Goal: Browse casually

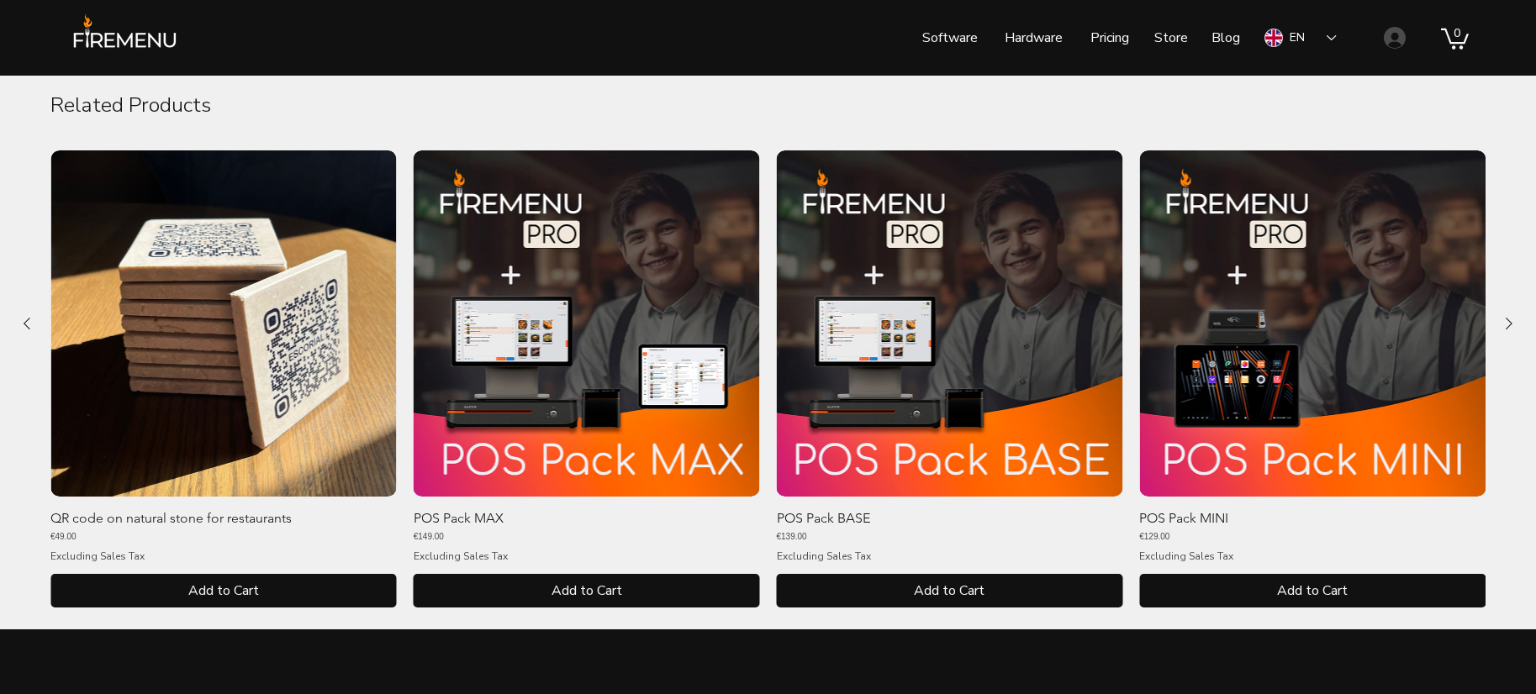
scroll to position [921, 0]
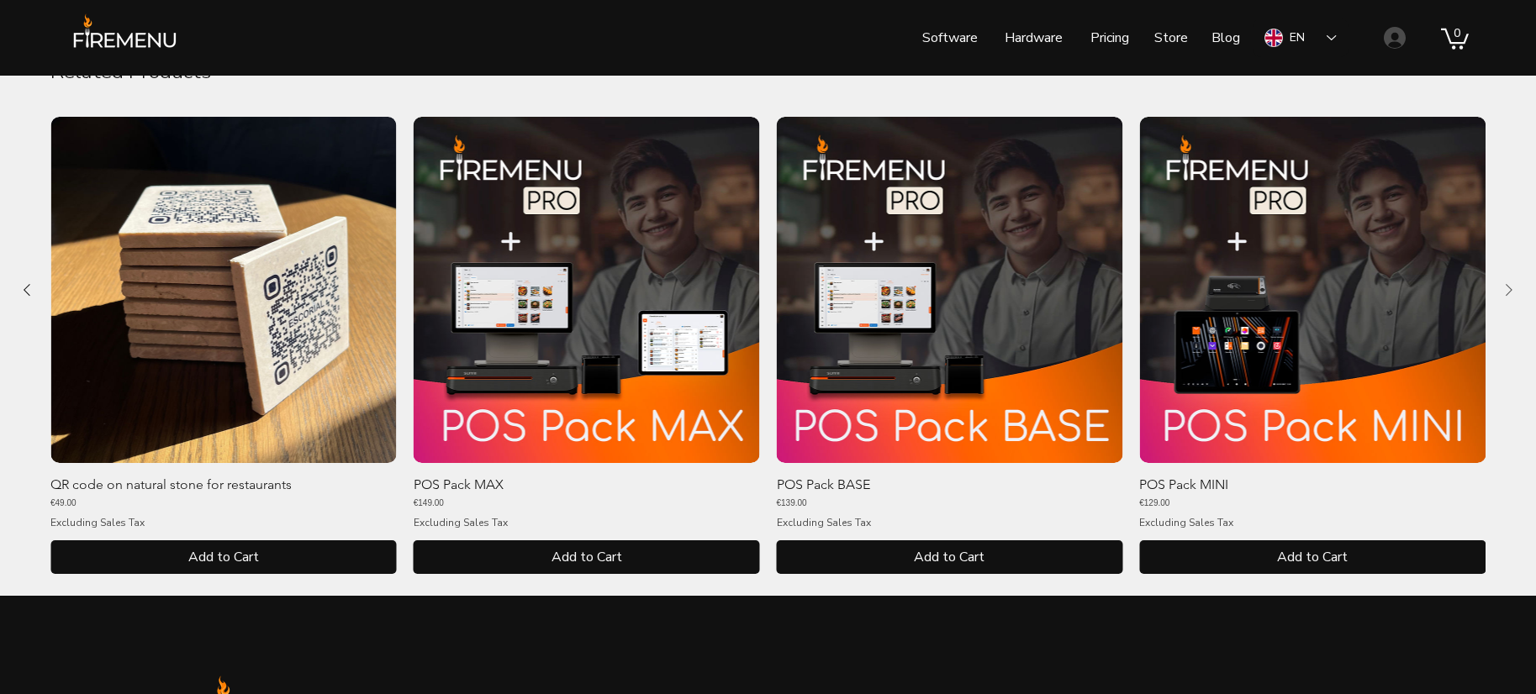
click at [1509, 286] on icon "Next Product" at bounding box center [1509, 290] width 20 height 20
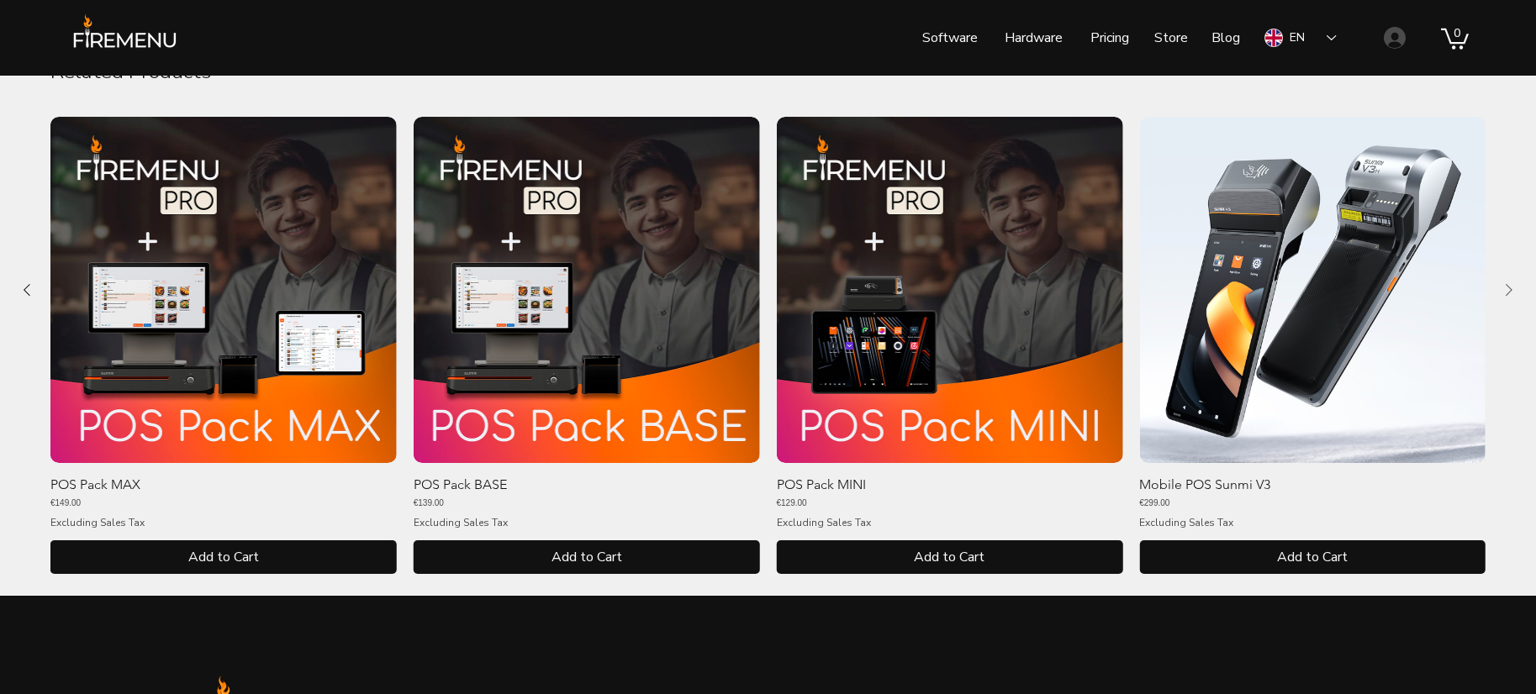
click at [1509, 286] on icon "Next Product" at bounding box center [1509, 290] width 20 height 20
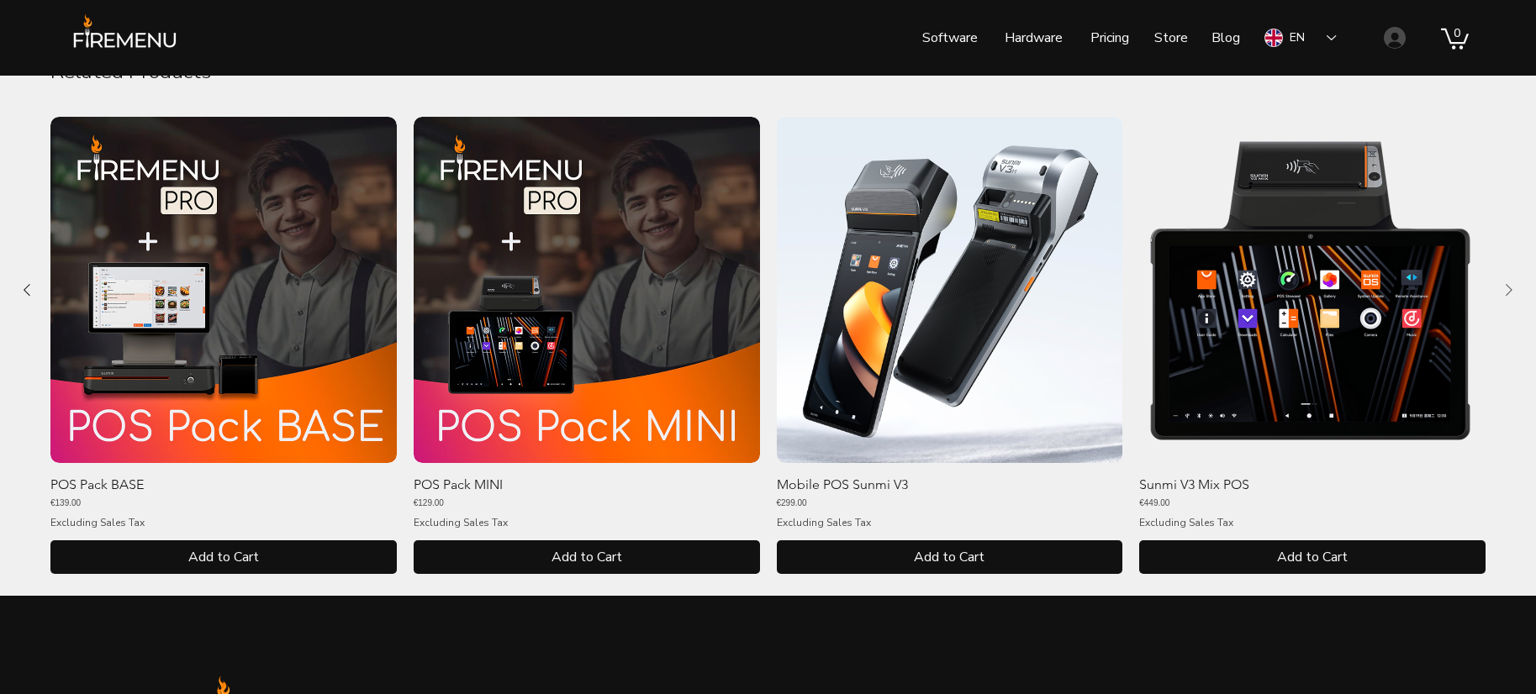
click at [1509, 286] on icon "Next Product" at bounding box center [1509, 290] width 20 height 20
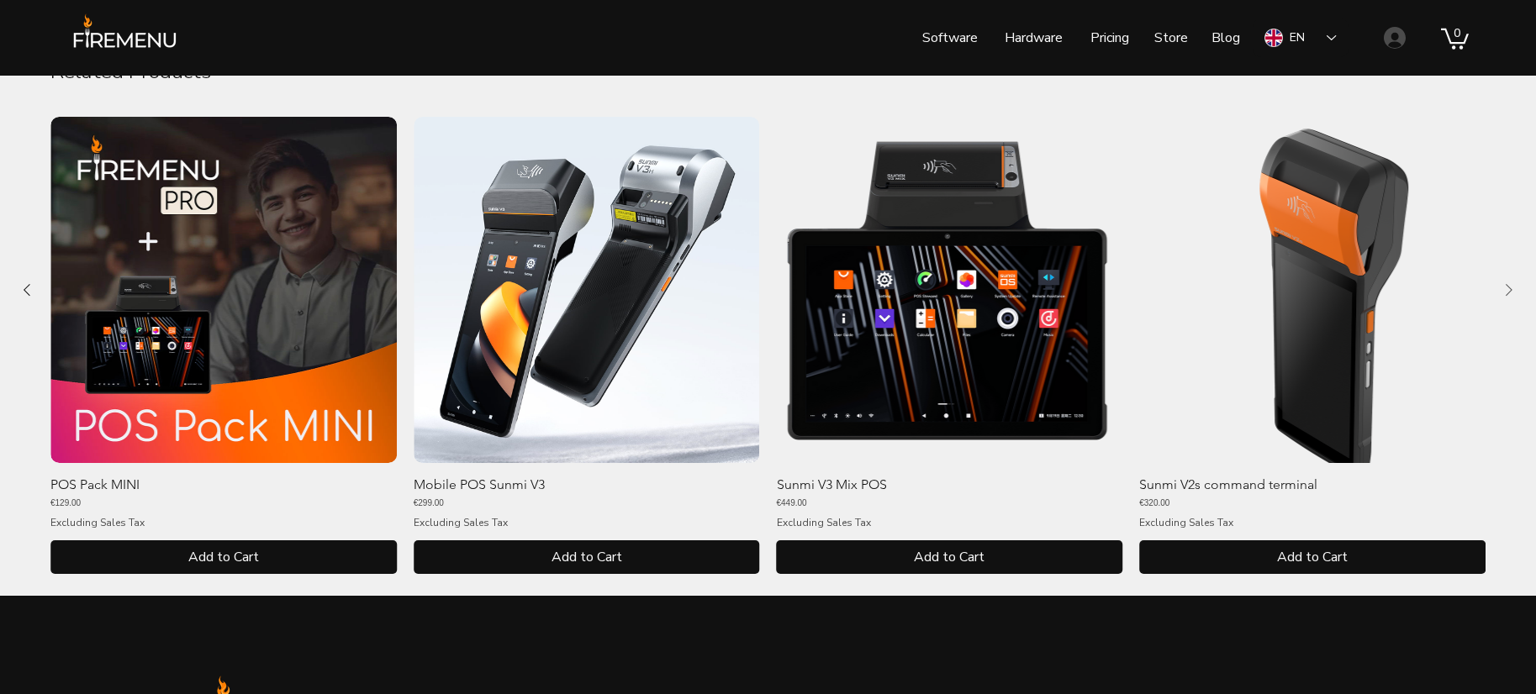
click at [1509, 286] on icon "Next Product" at bounding box center [1509, 290] width 20 height 20
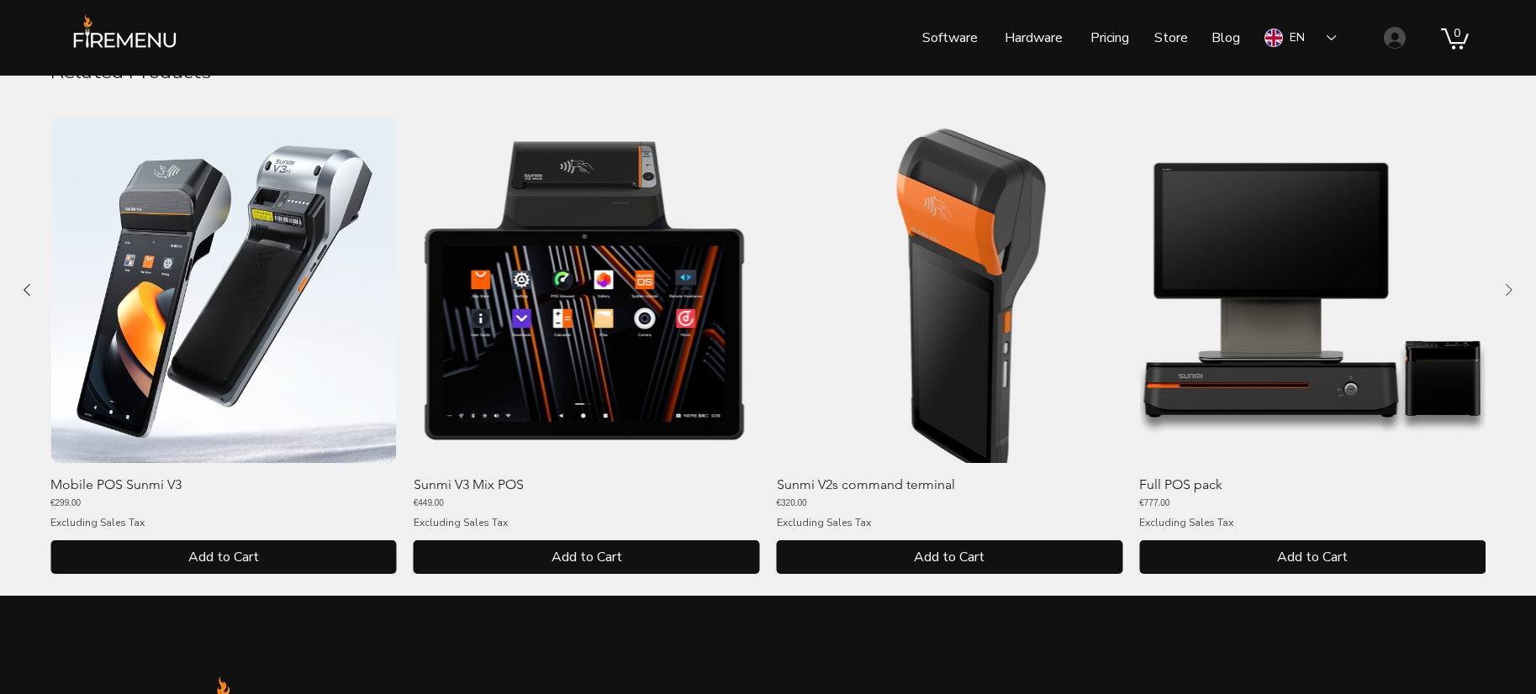
click at [1509, 286] on icon "Next Product" at bounding box center [1509, 290] width 20 height 20
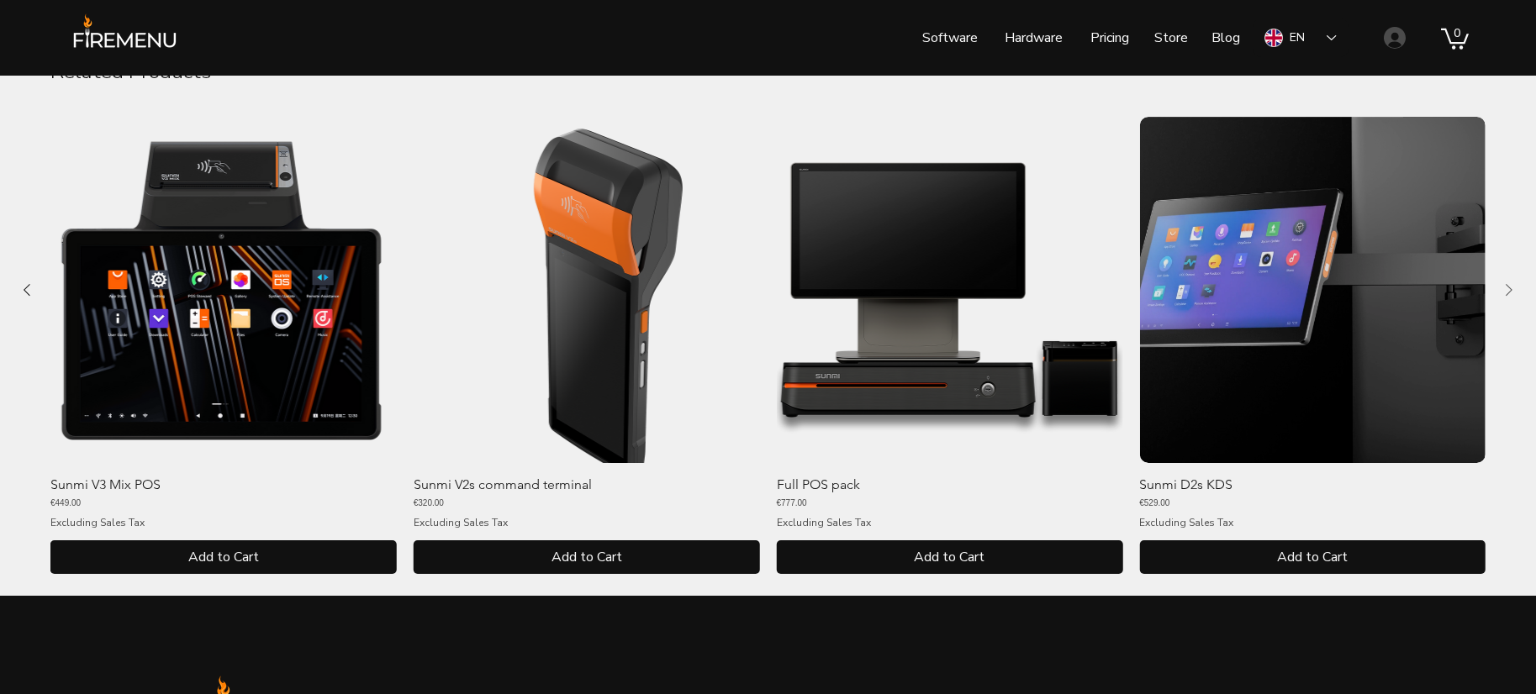
click at [1509, 286] on icon "Next Product" at bounding box center [1509, 290] width 20 height 20
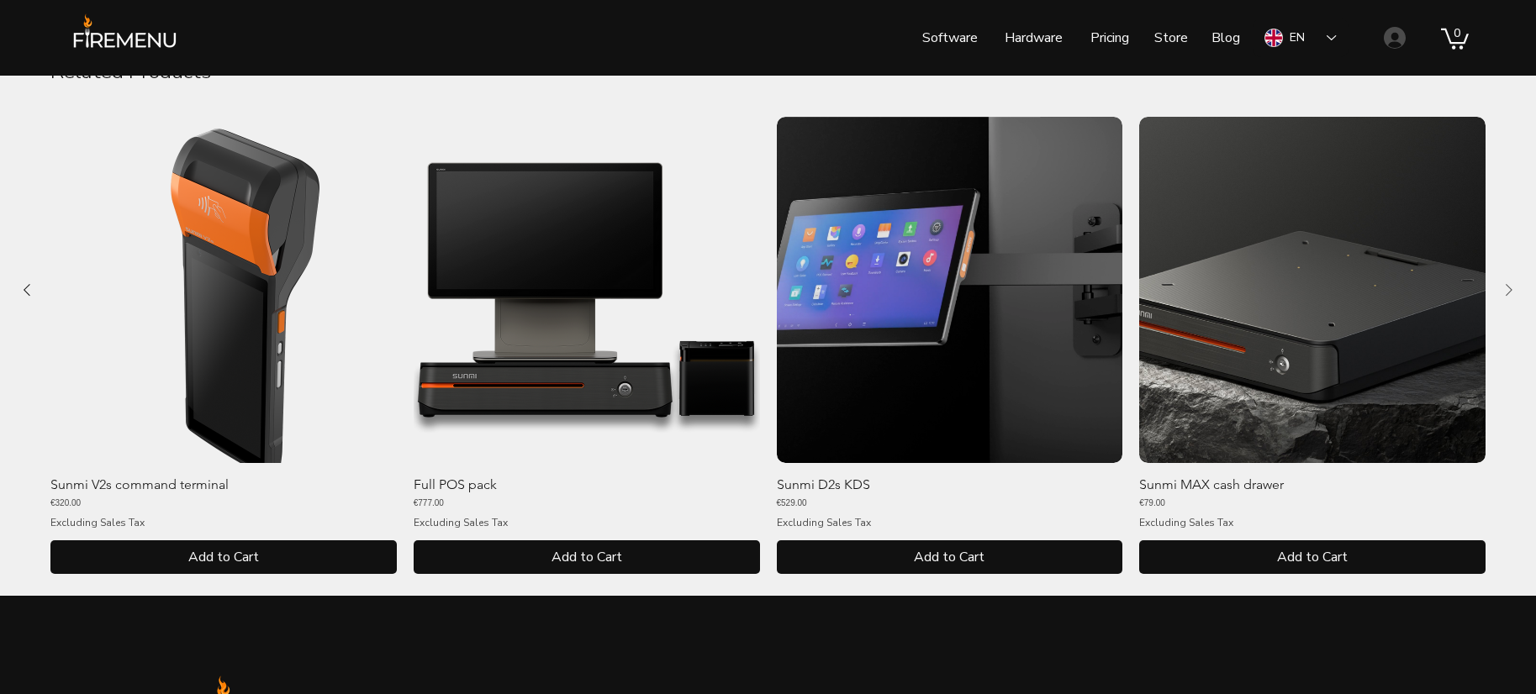
click at [1509, 286] on icon "Next Product" at bounding box center [1509, 290] width 20 height 20
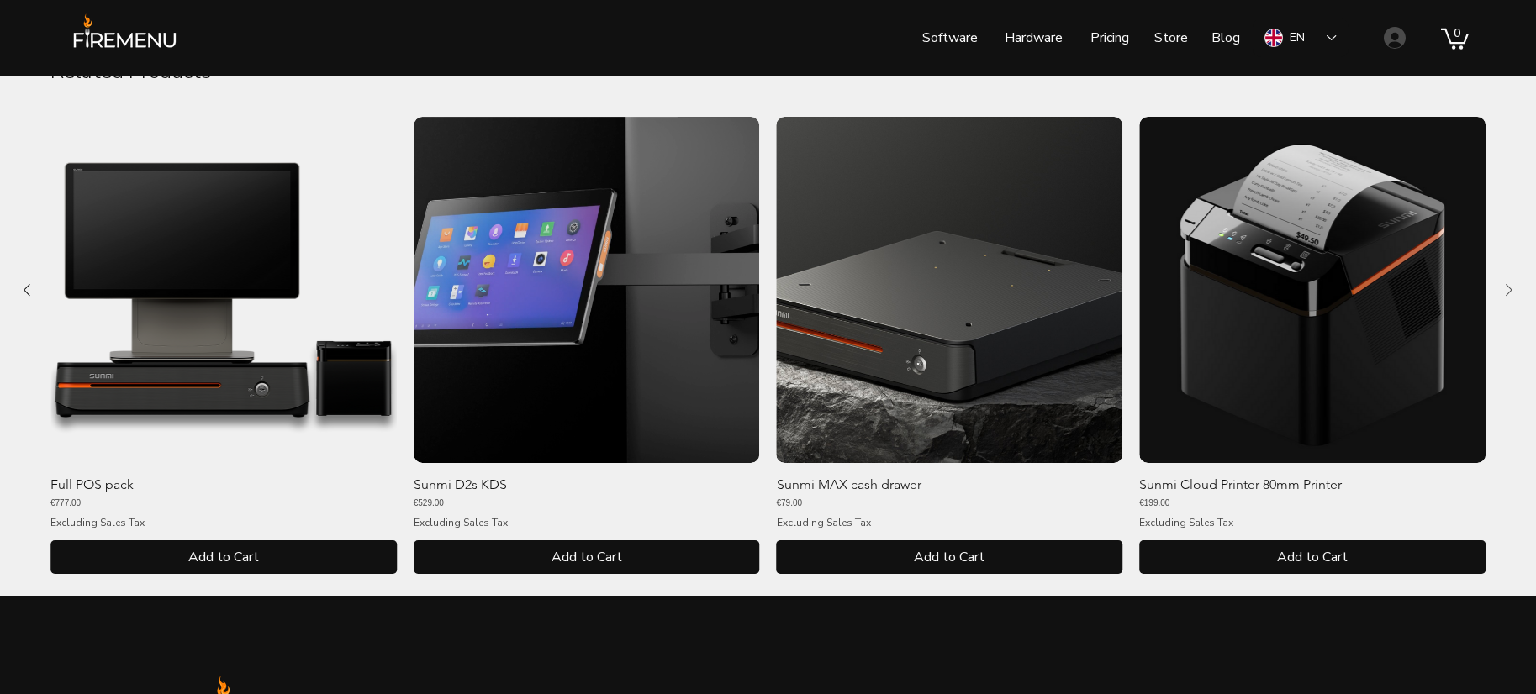
click at [1509, 286] on icon "Next Product" at bounding box center [1509, 290] width 20 height 20
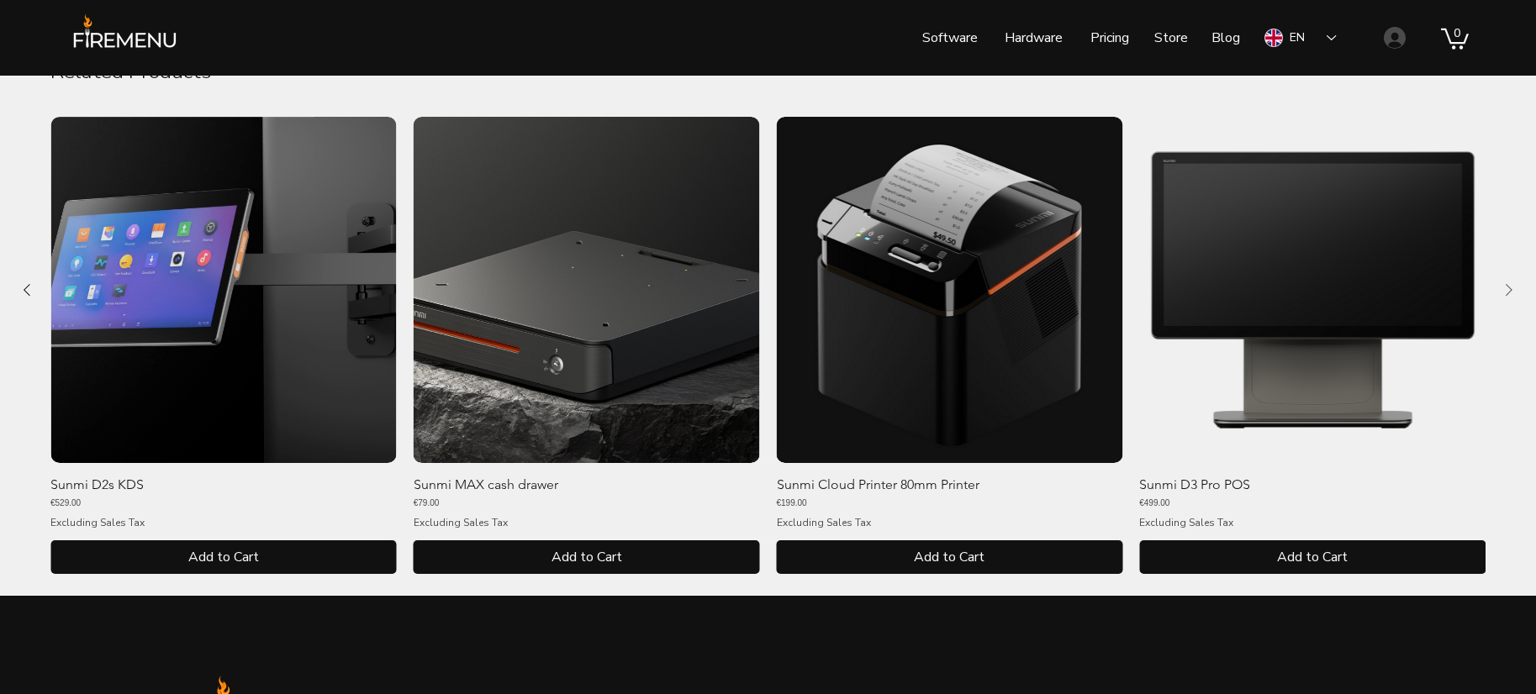
click at [1509, 286] on icon "Next Product" at bounding box center [1509, 290] width 20 height 20
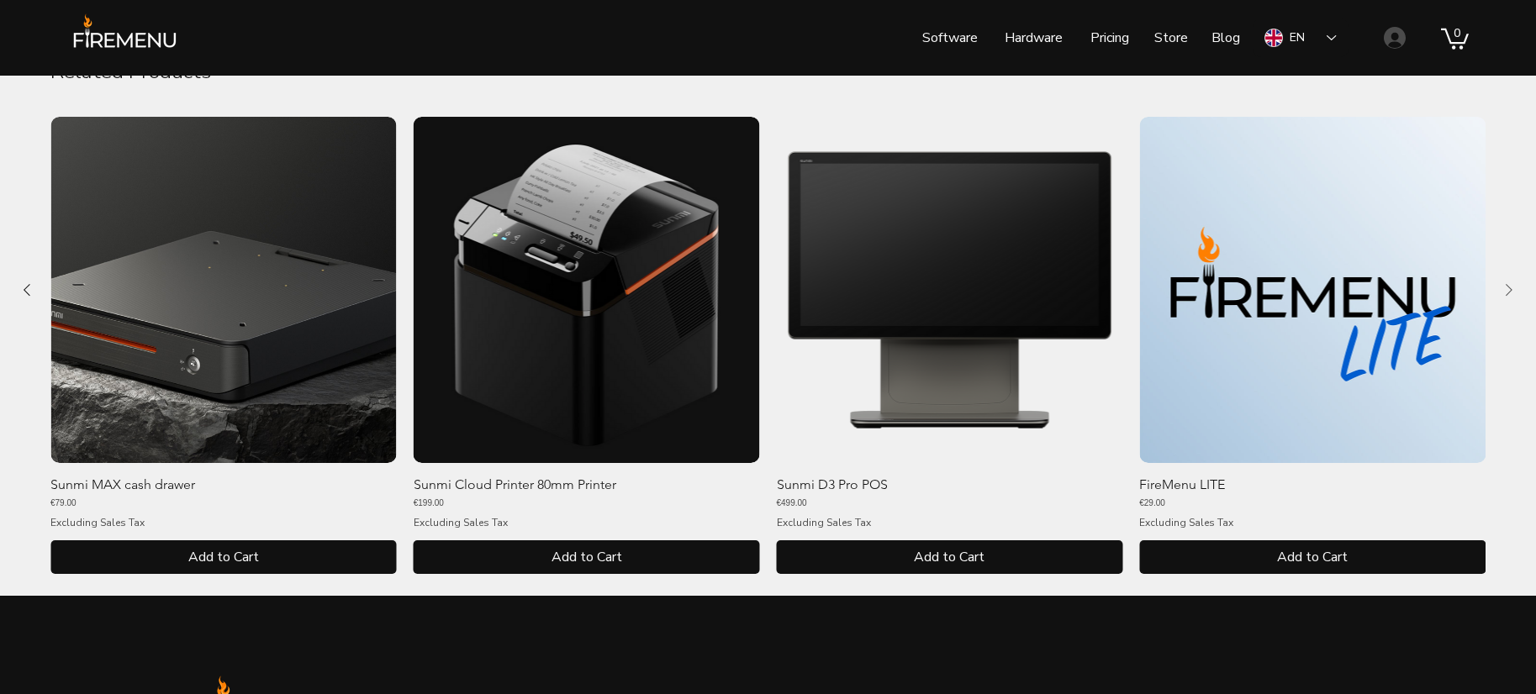
click at [1509, 286] on icon "Next Product" at bounding box center [1509, 290] width 20 height 20
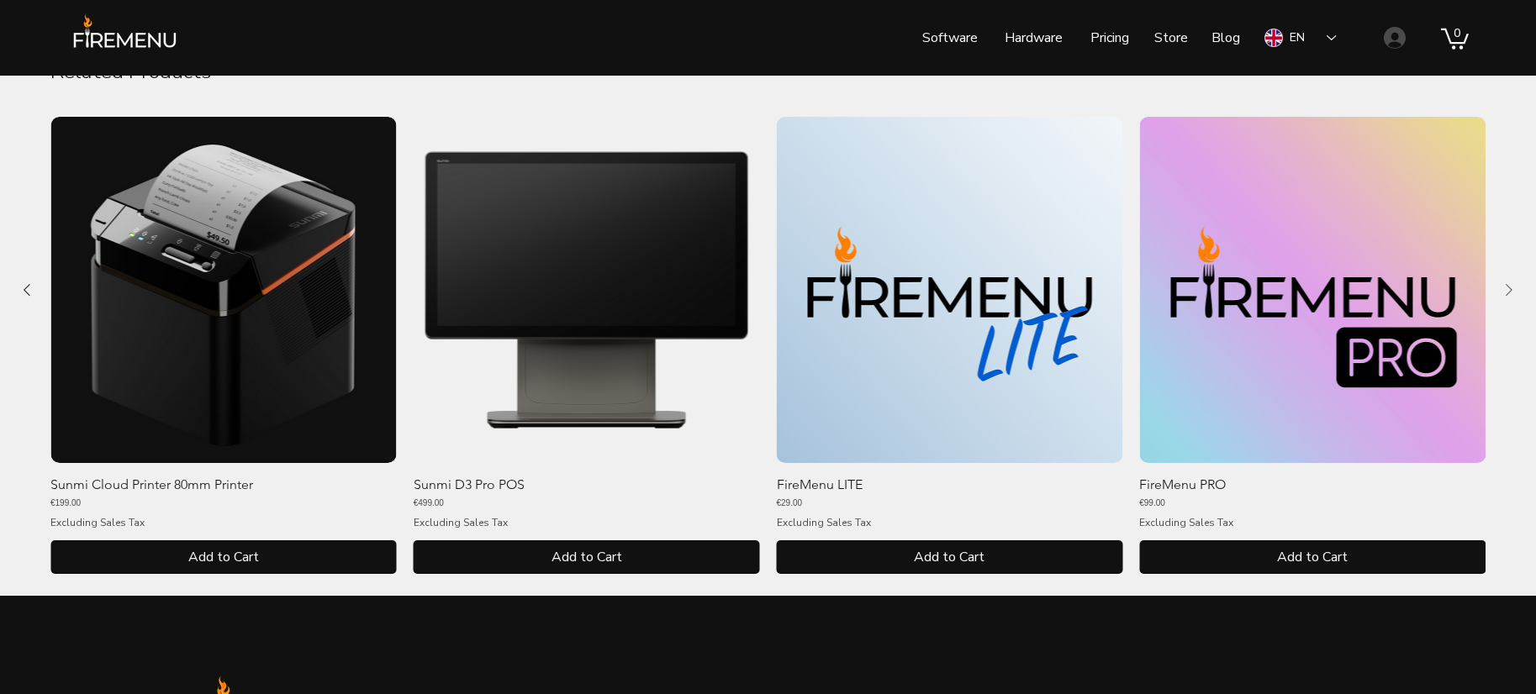
click at [1509, 286] on icon "Next Product" at bounding box center [1509, 290] width 20 height 20
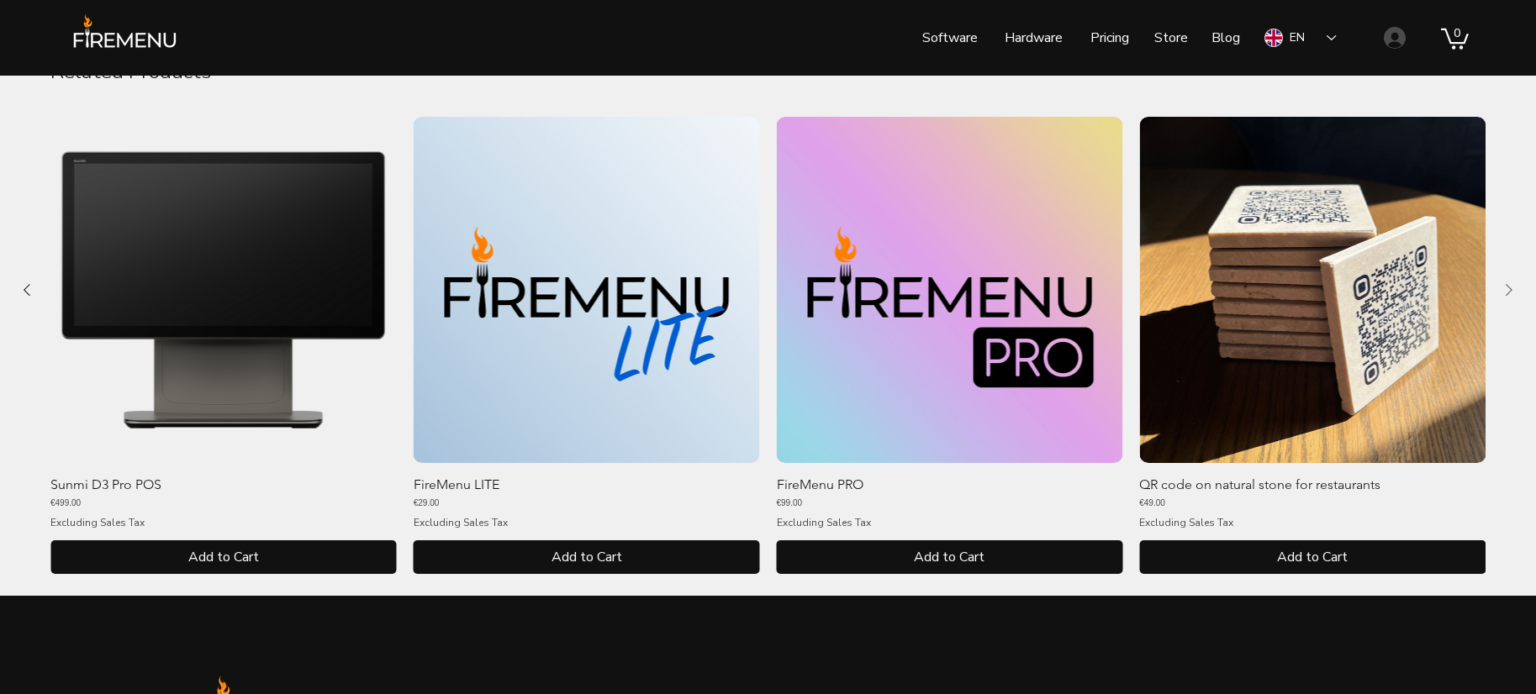
click at [1509, 286] on icon "Next Product" at bounding box center [1509, 290] width 20 height 20
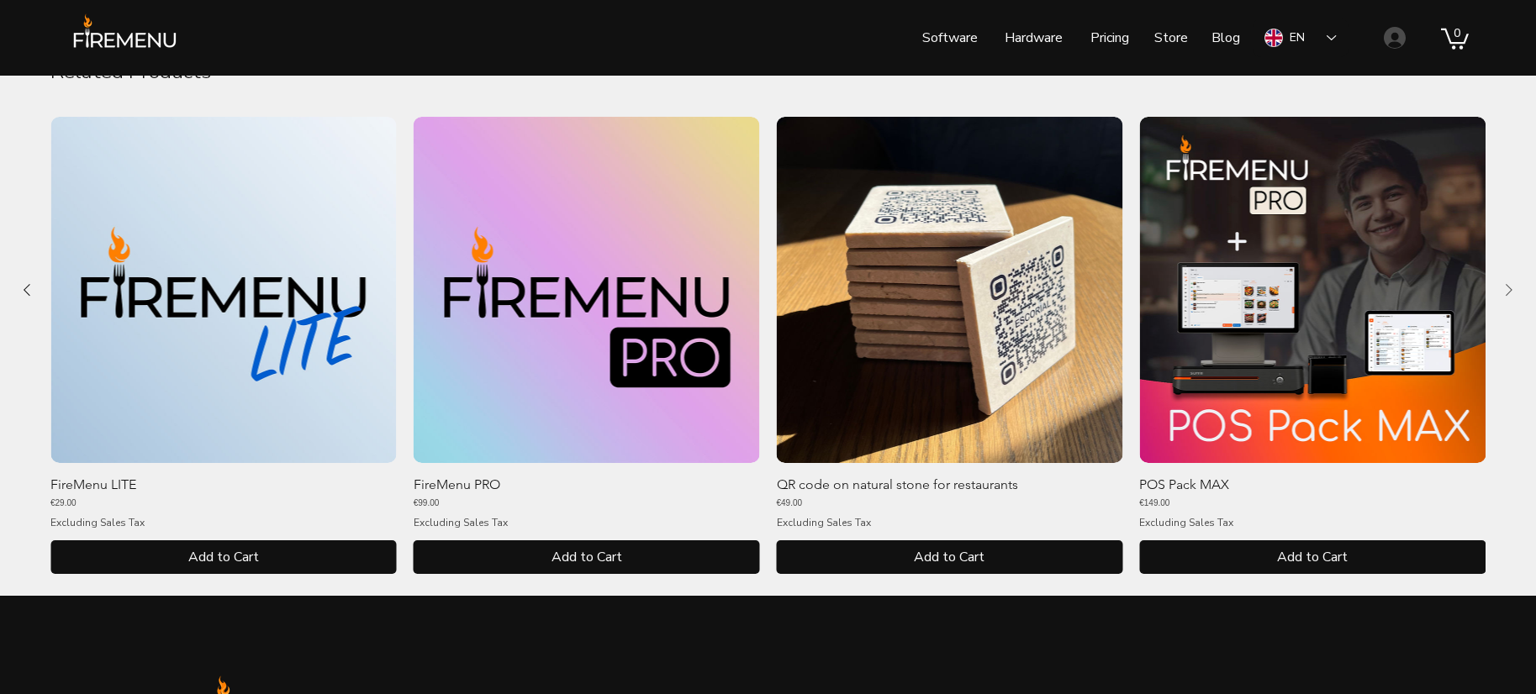
click at [1509, 286] on icon "Next Product" at bounding box center [1509, 290] width 20 height 20
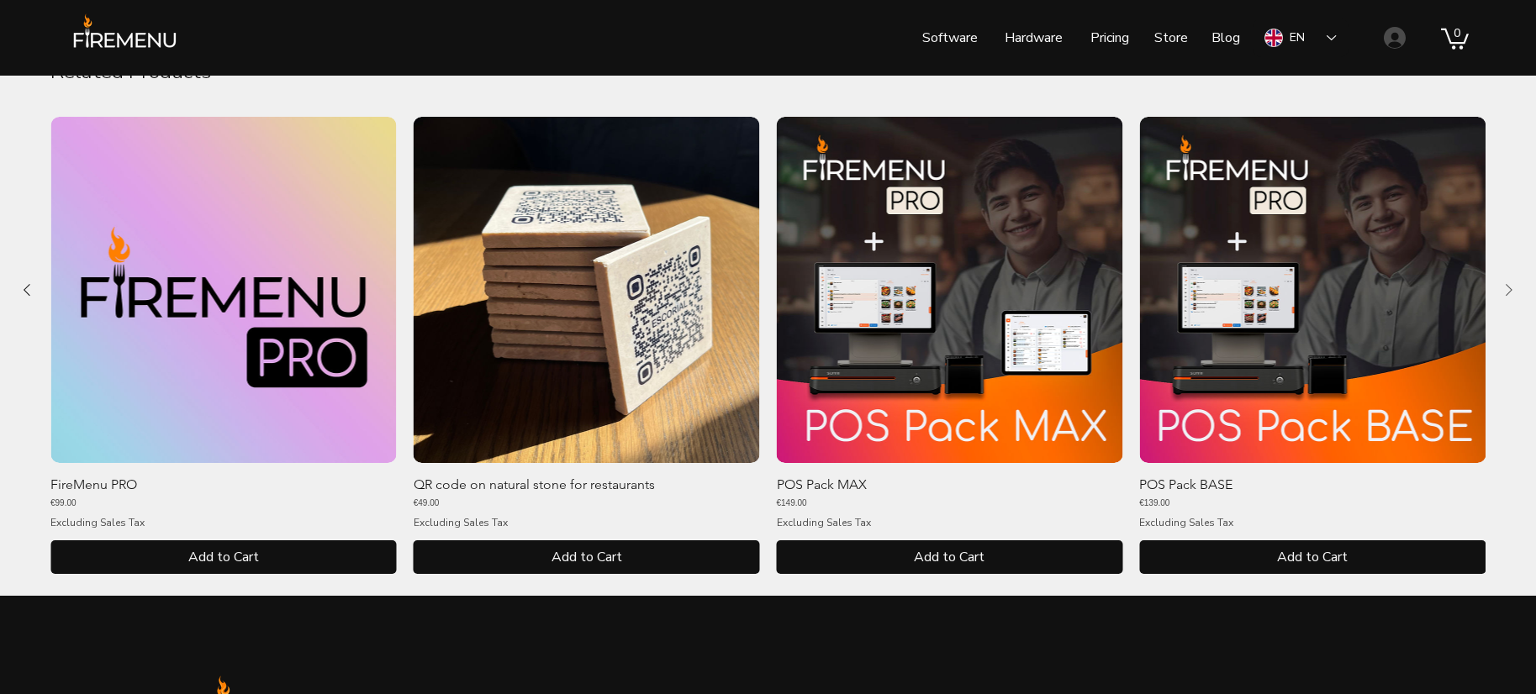
click at [1509, 286] on icon "Next Product" at bounding box center [1509, 290] width 20 height 20
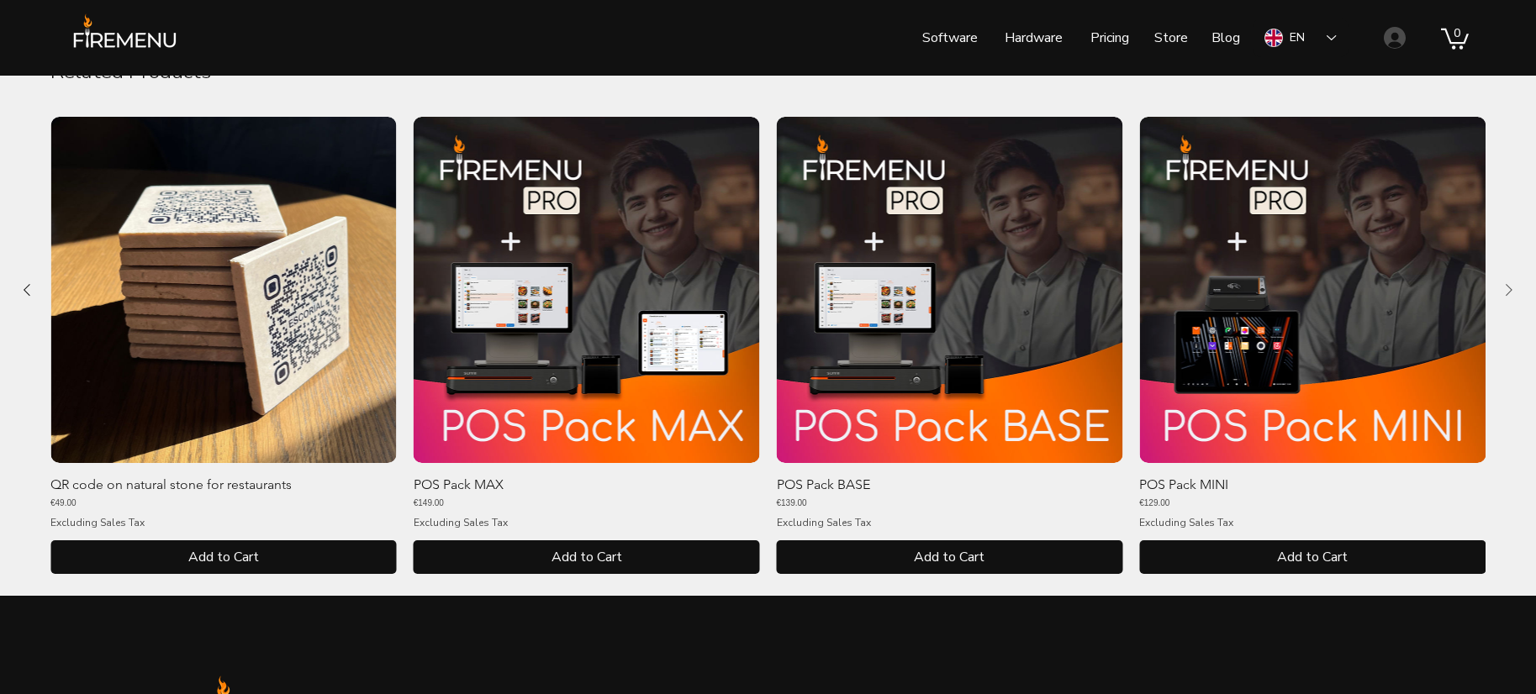
click at [1509, 286] on icon "Next Product" at bounding box center [1509, 290] width 20 height 20
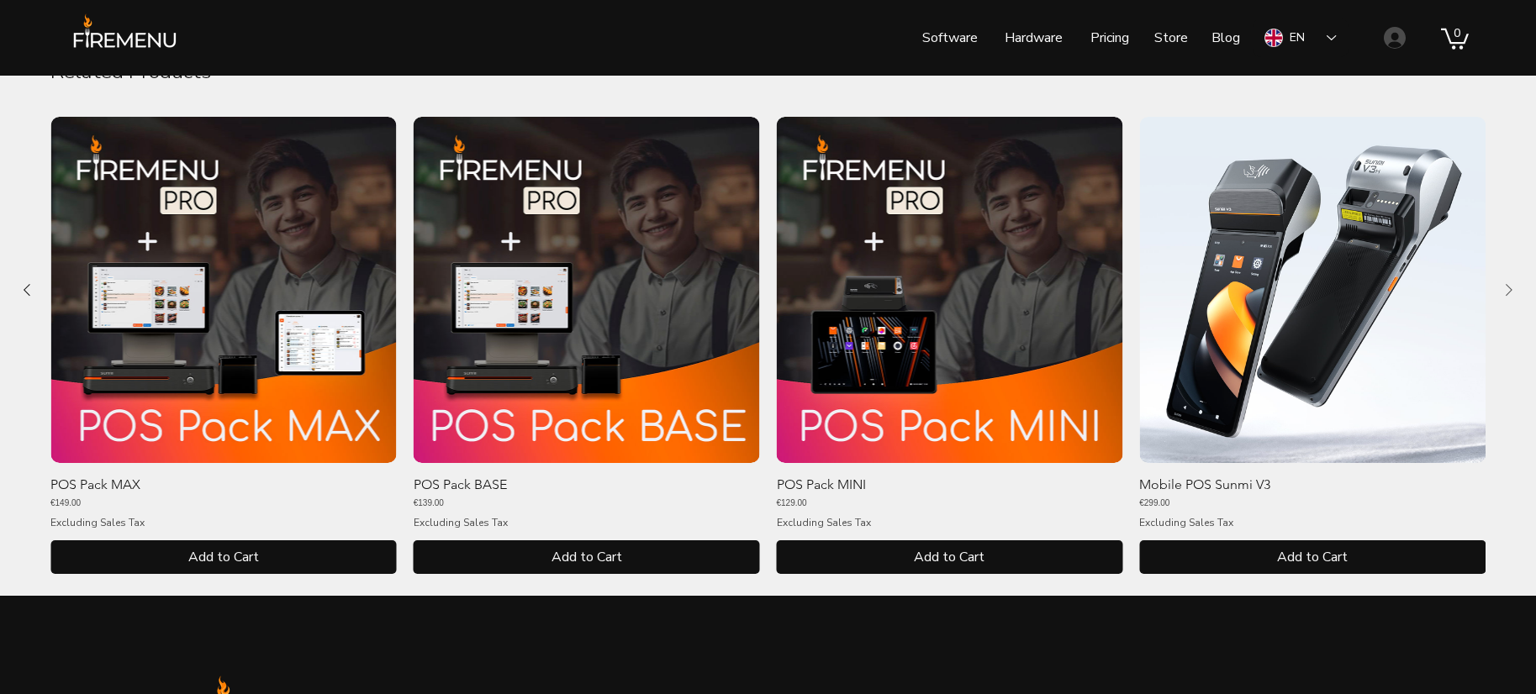
click at [1509, 286] on icon "Next Product" at bounding box center [1509, 290] width 20 height 20
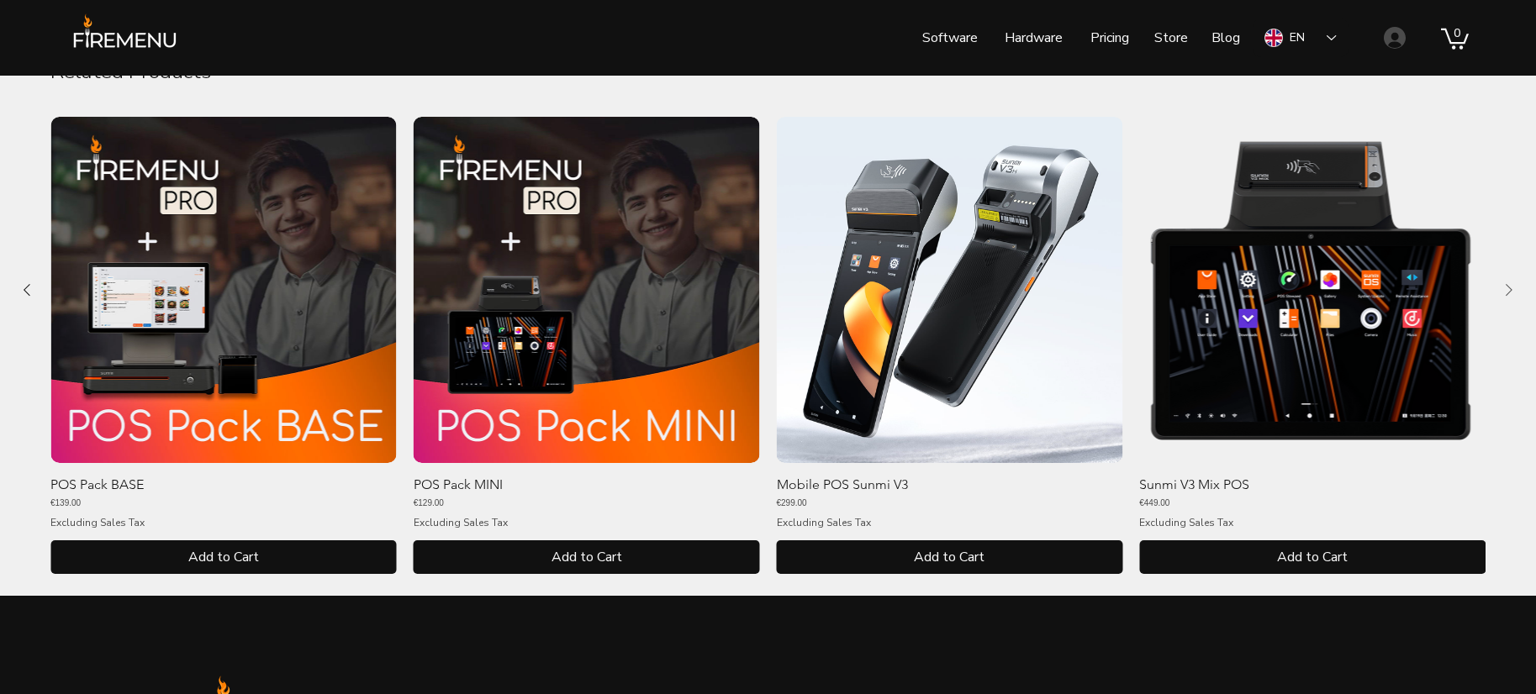
click at [1509, 286] on icon "Next Product" at bounding box center [1509, 290] width 20 height 20
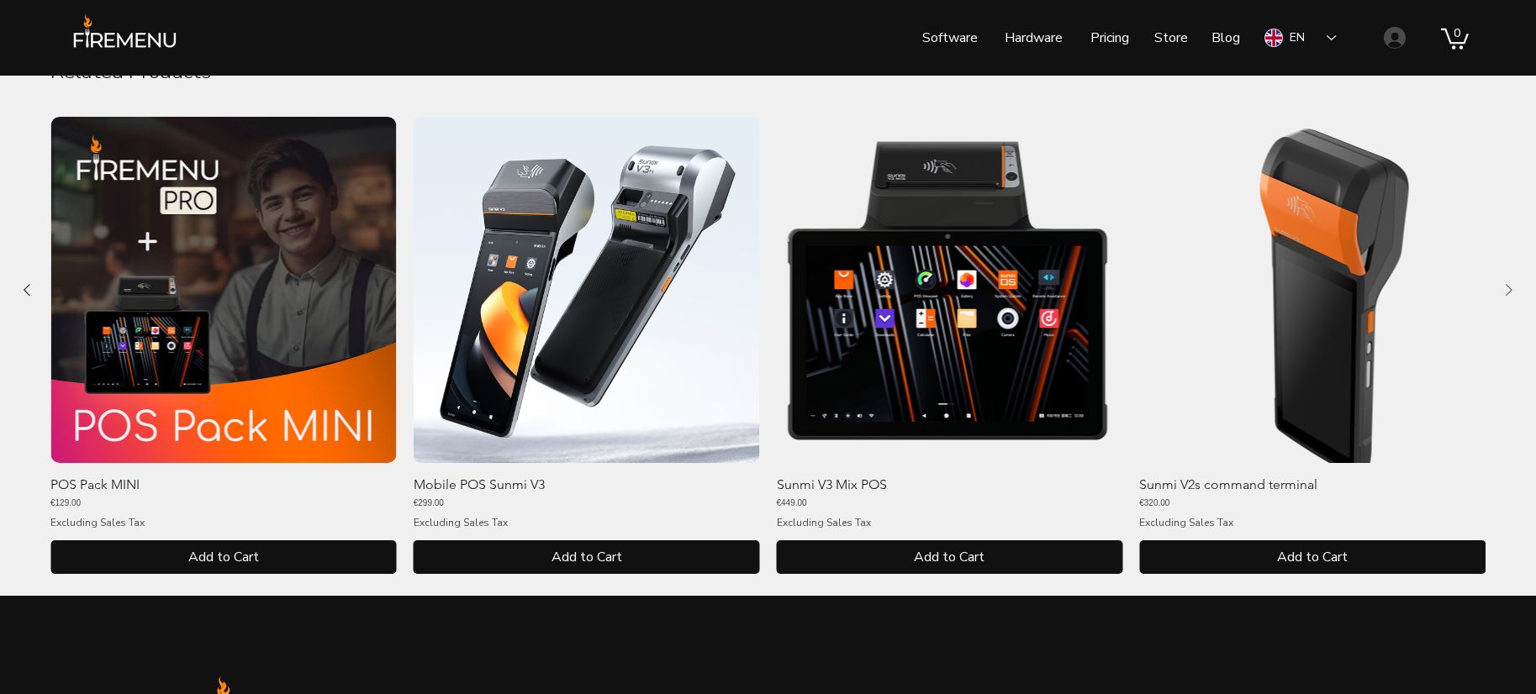
click at [1509, 286] on icon "Next Product" at bounding box center [1509, 290] width 20 height 20
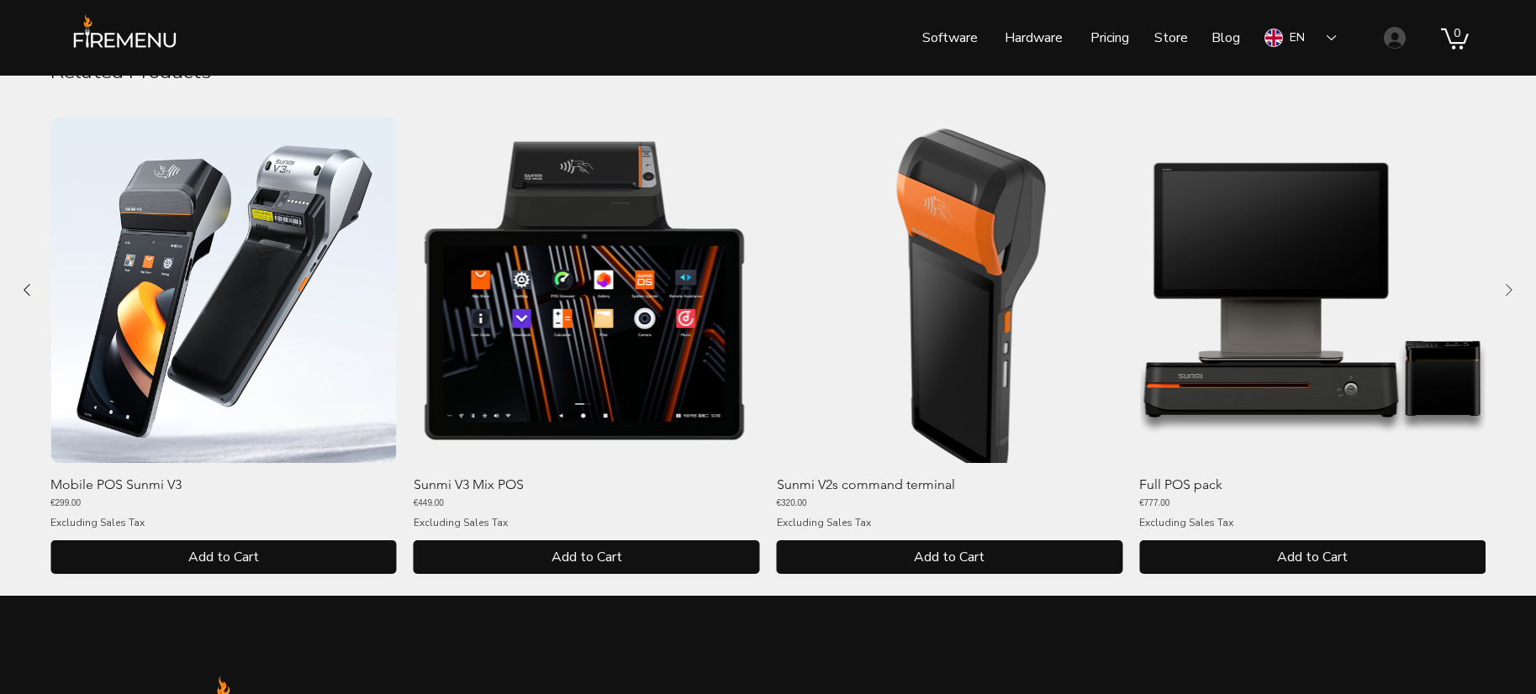
click at [1509, 286] on icon "Next Product" at bounding box center [1509, 290] width 20 height 20
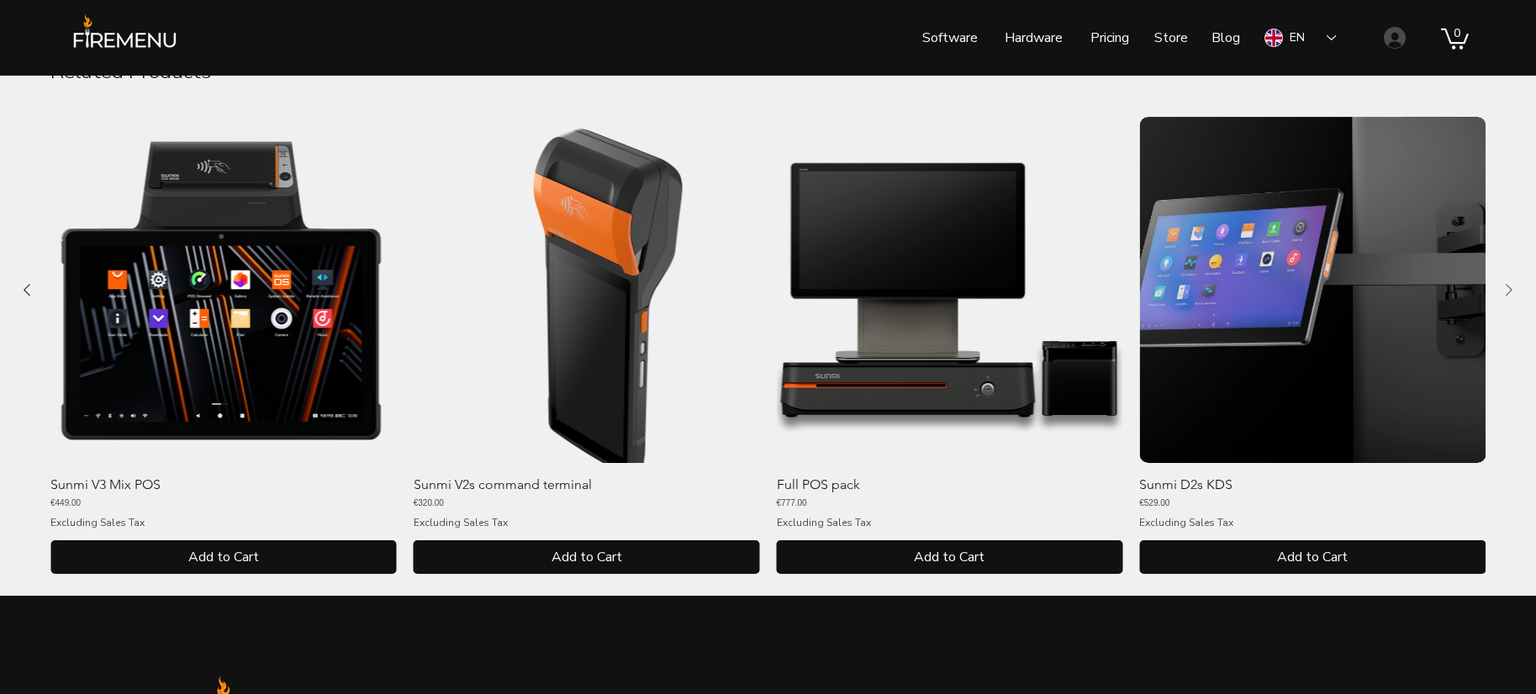
click at [1509, 286] on icon "Next Product" at bounding box center [1509, 290] width 20 height 20
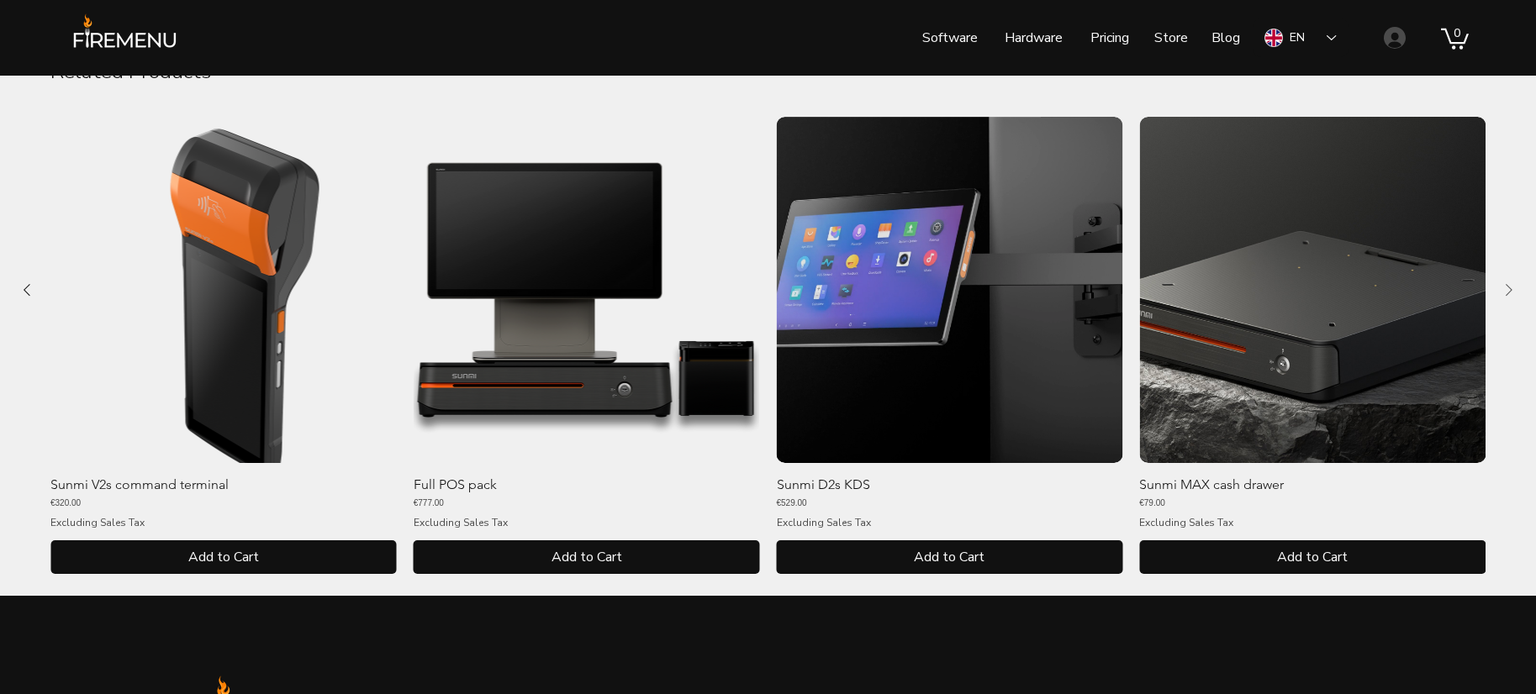
click at [1509, 286] on icon "Next Product" at bounding box center [1509, 290] width 20 height 20
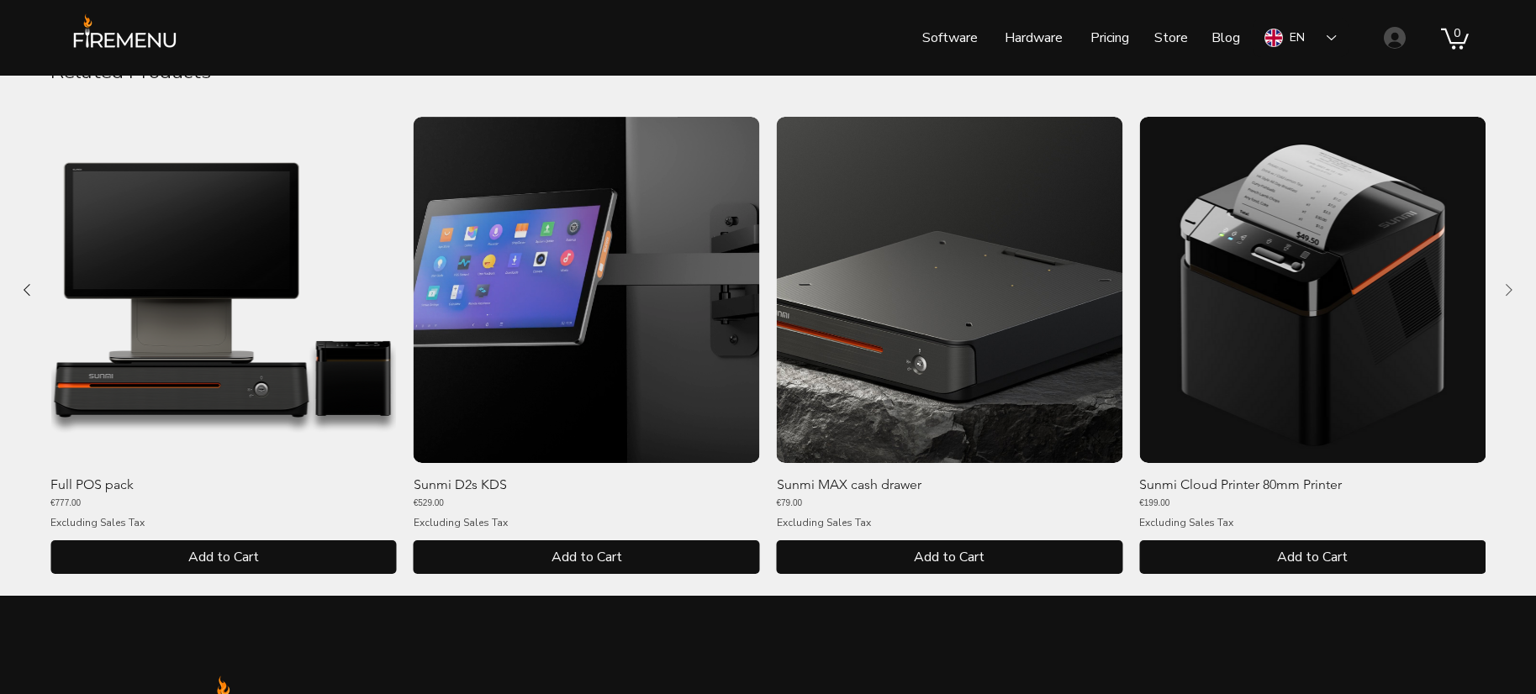
click at [1509, 286] on icon "Next Product" at bounding box center [1509, 290] width 20 height 20
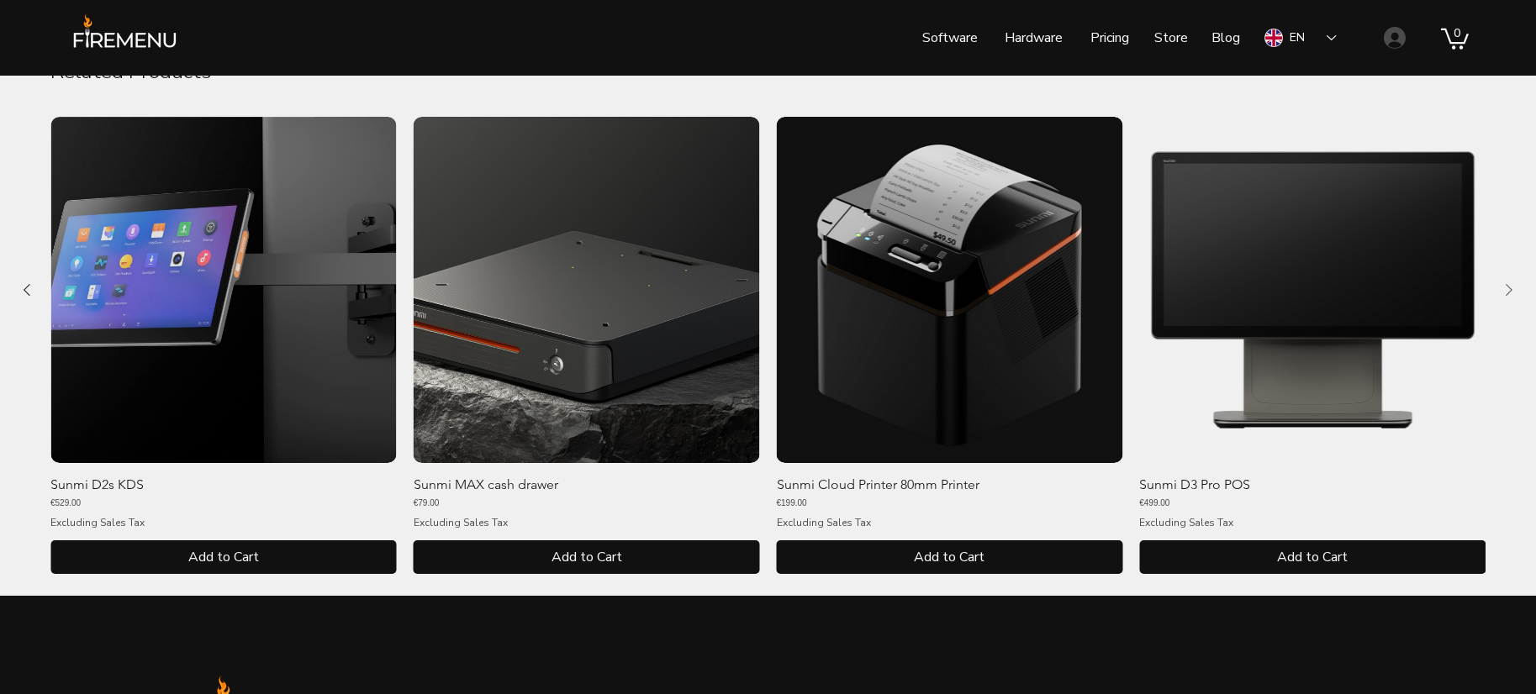
click at [1509, 286] on icon "Next Product" at bounding box center [1509, 290] width 20 height 20
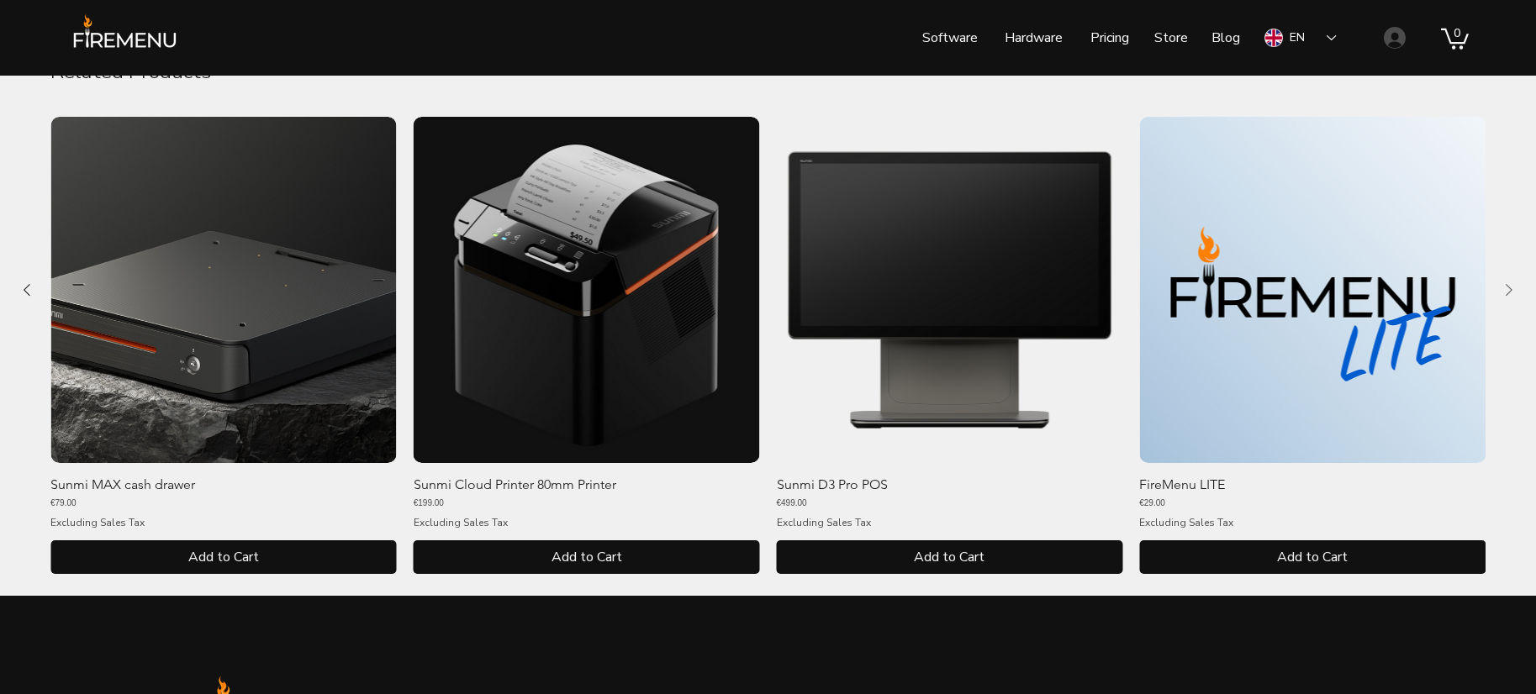
click at [1509, 286] on icon "Next Product" at bounding box center [1509, 290] width 20 height 20
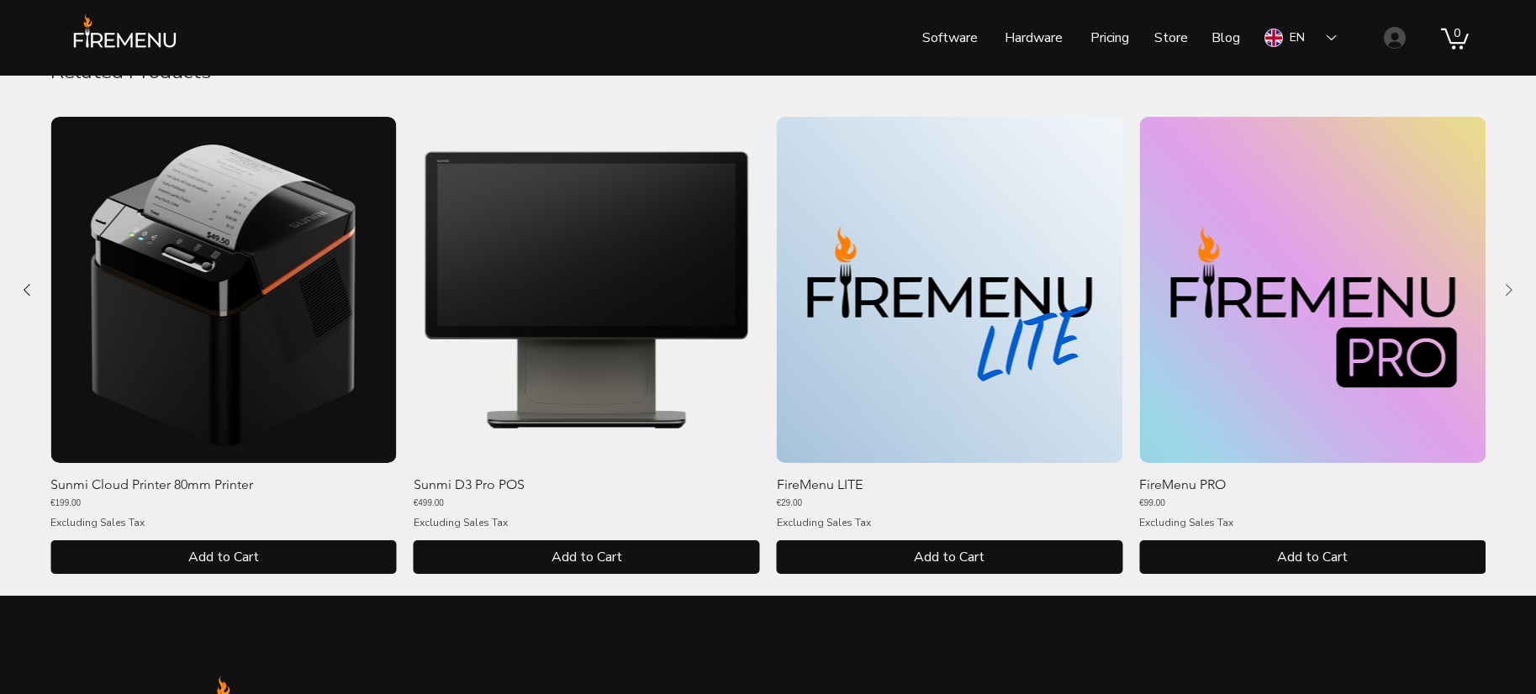
click at [1509, 286] on icon "Next Product" at bounding box center [1509, 290] width 20 height 20
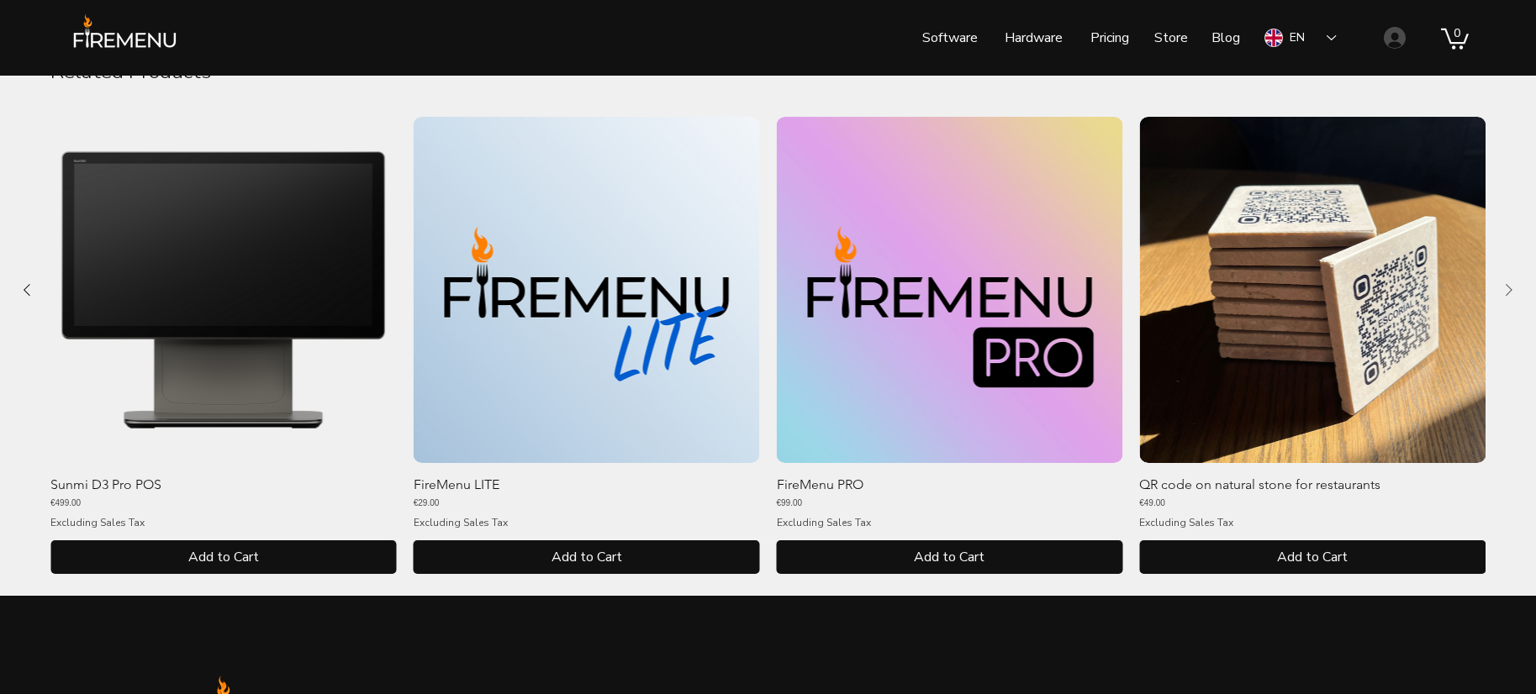
click at [1509, 286] on icon "Next Product" at bounding box center [1509, 290] width 20 height 20
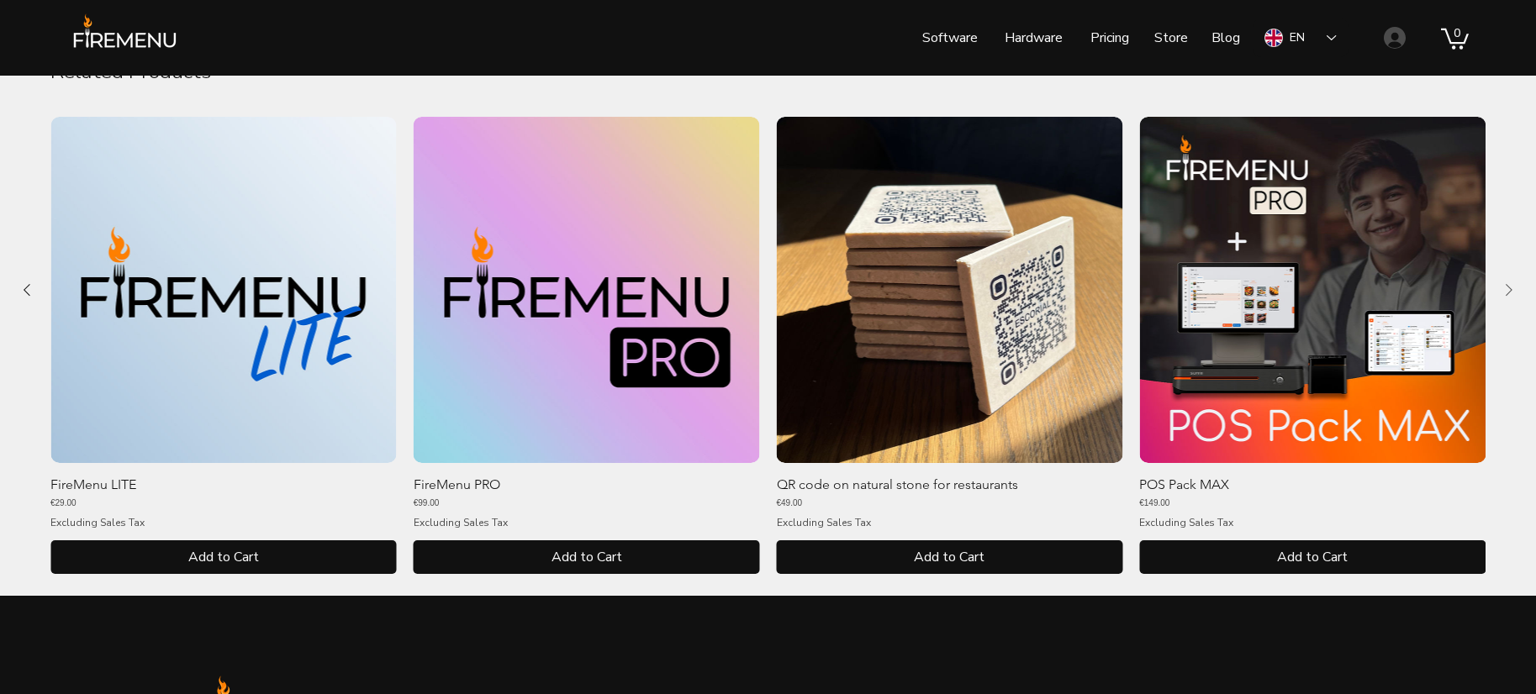
click at [1509, 286] on icon "Next Product" at bounding box center [1509, 290] width 20 height 20
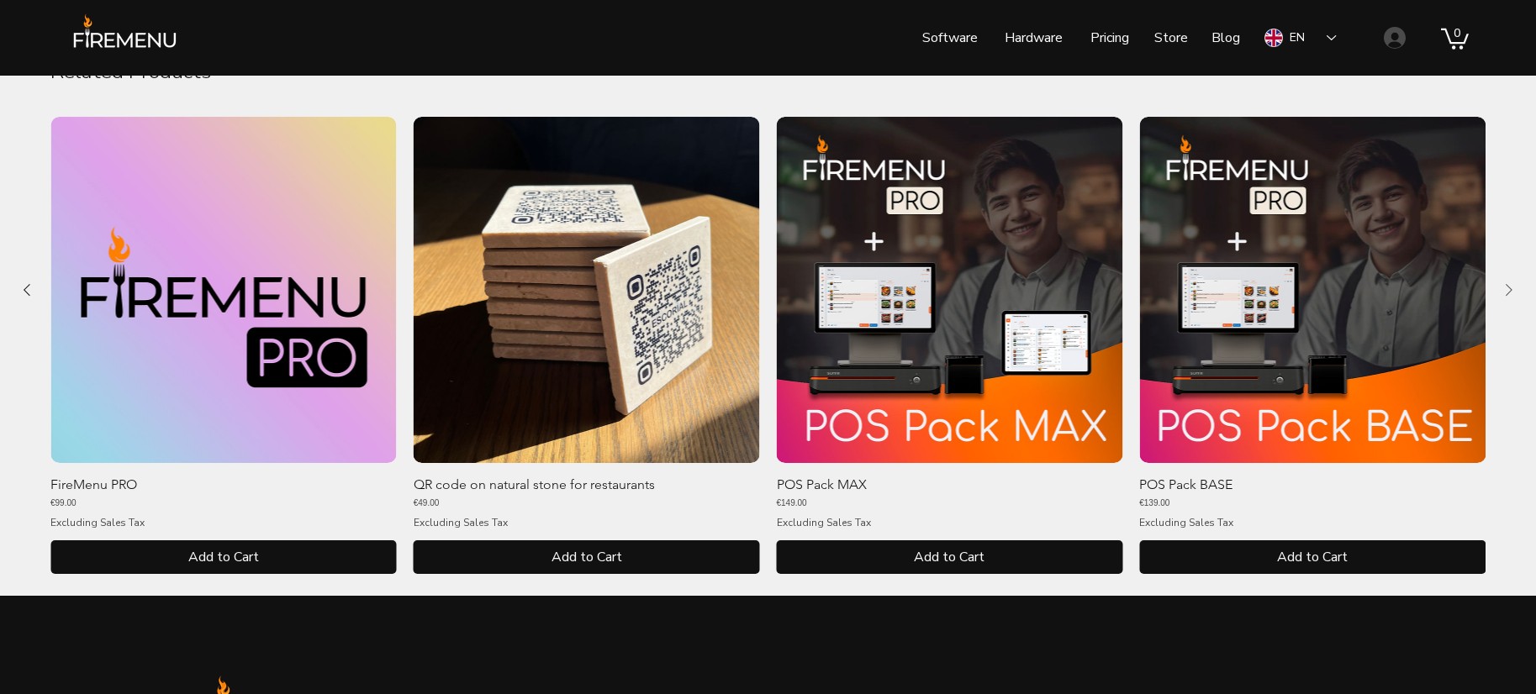
click at [1509, 286] on icon "Next Product" at bounding box center [1509, 290] width 20 height 20
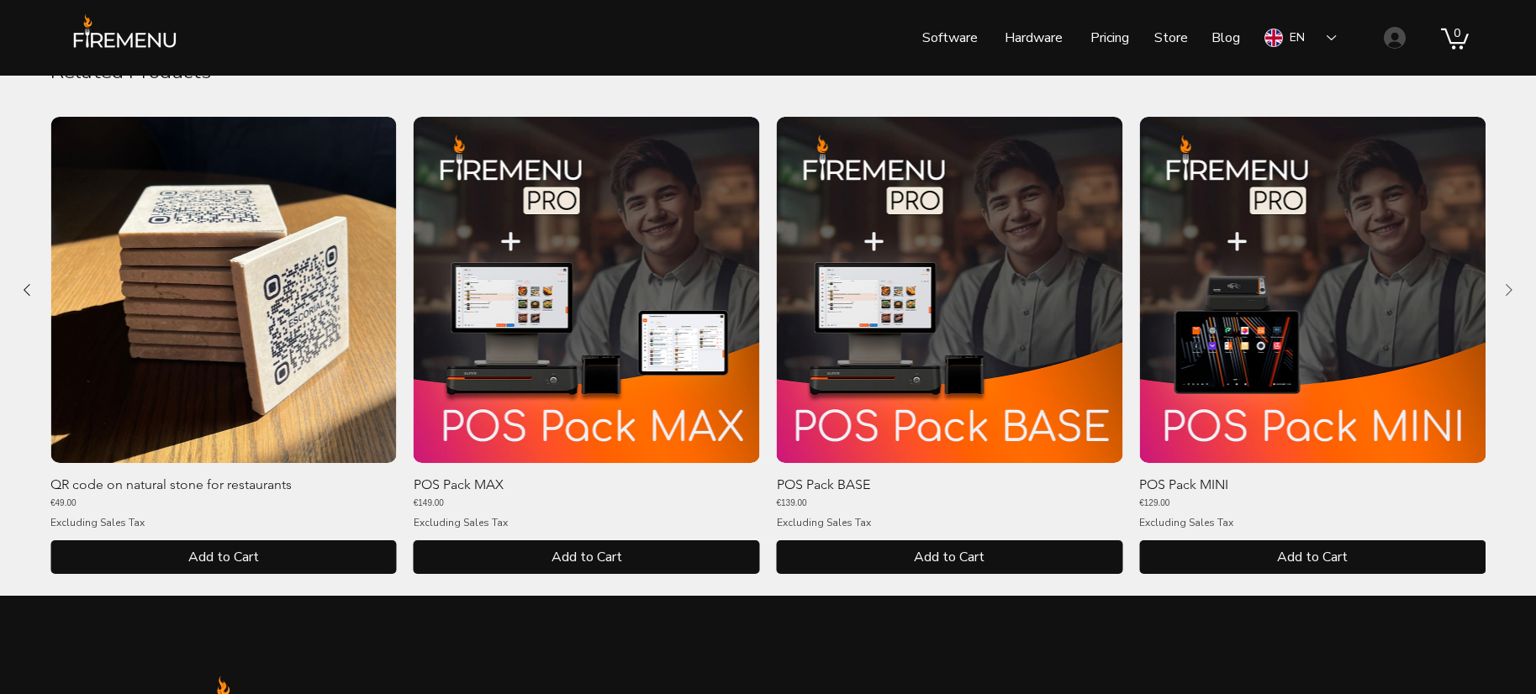
click at [1509, 286] on icon "Next Product" at bounding box center [1509, 290] width 20 height 20
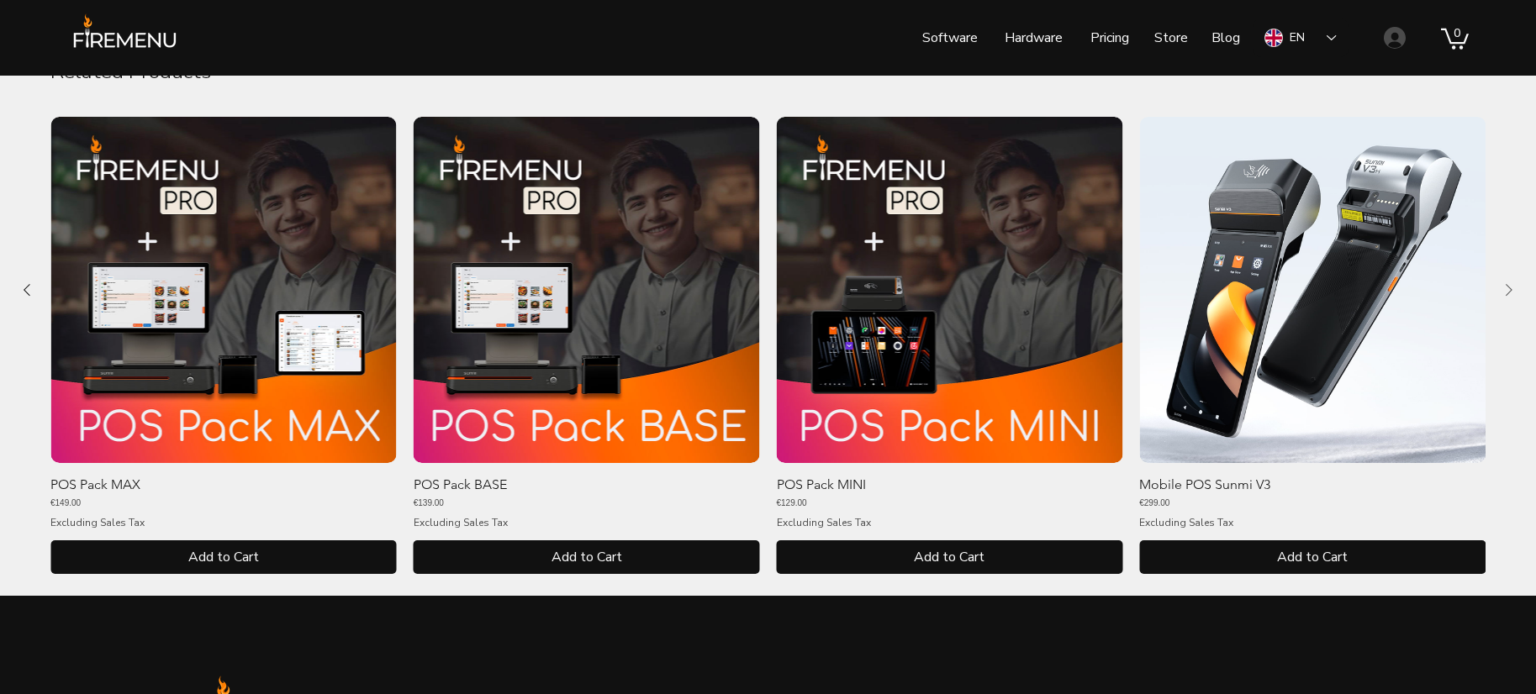
click at [1509, 286] on icon "Next Product" at bounding box center [1509, 290] width 20 height 20
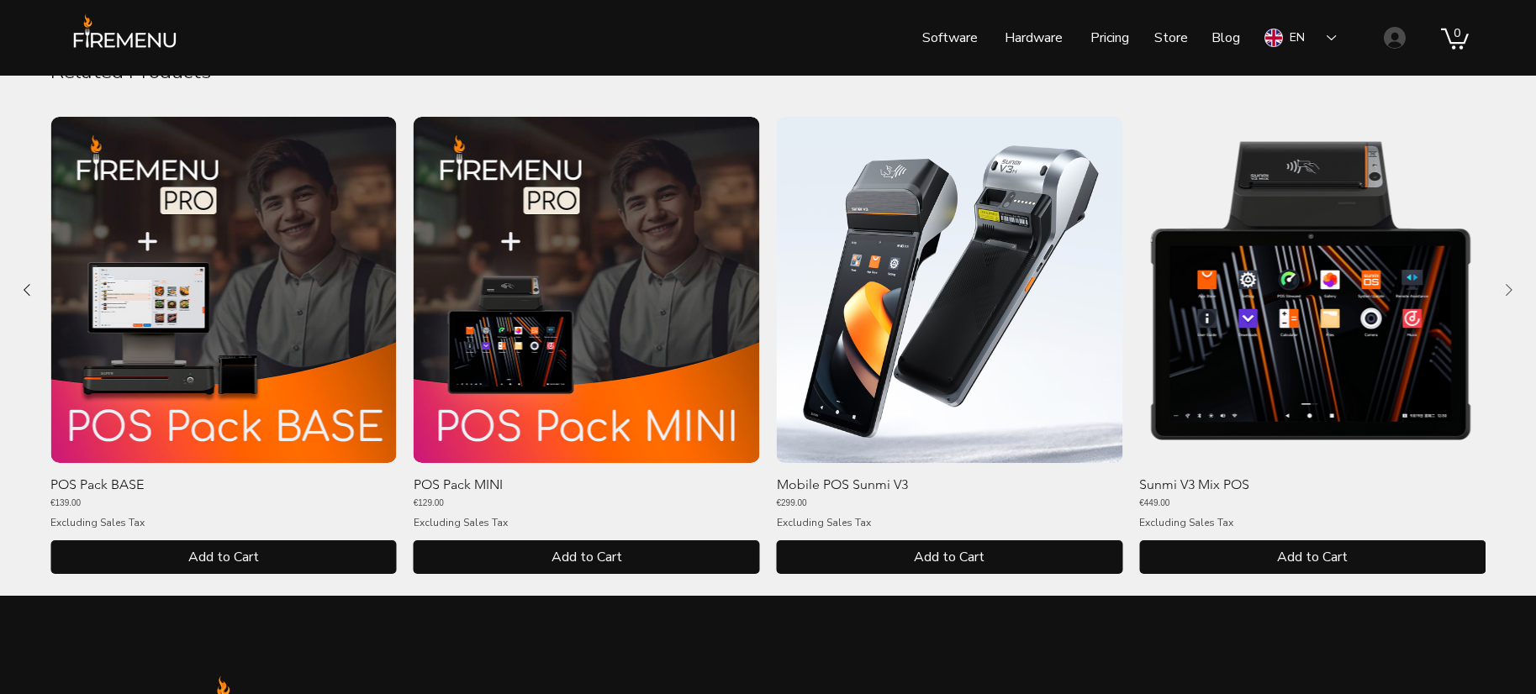
click at [1509, 286] on icon "Next Product" at bounding box center [1509, 290] width 20 height 20
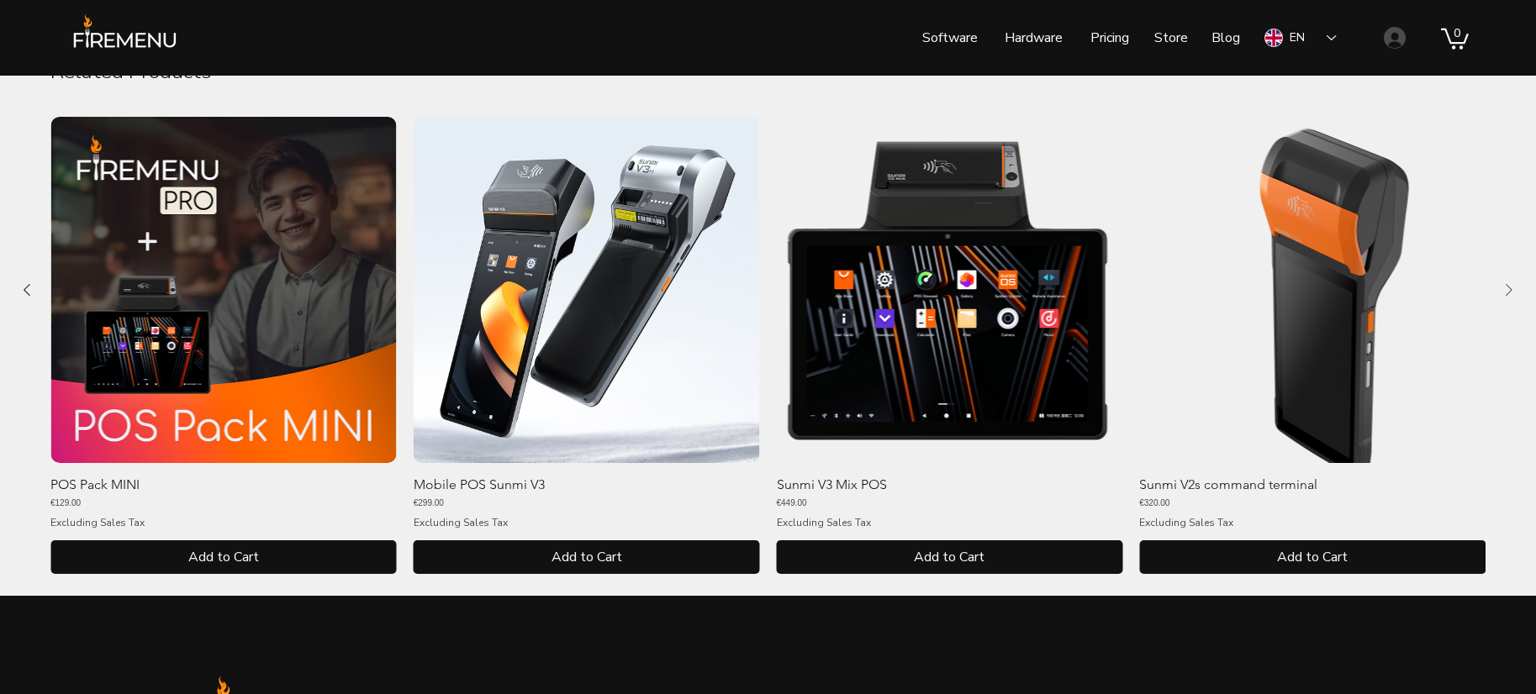
click at [1509, 286] on icon "Next Product" at bounding box center [1509, 290] width 20 height 20
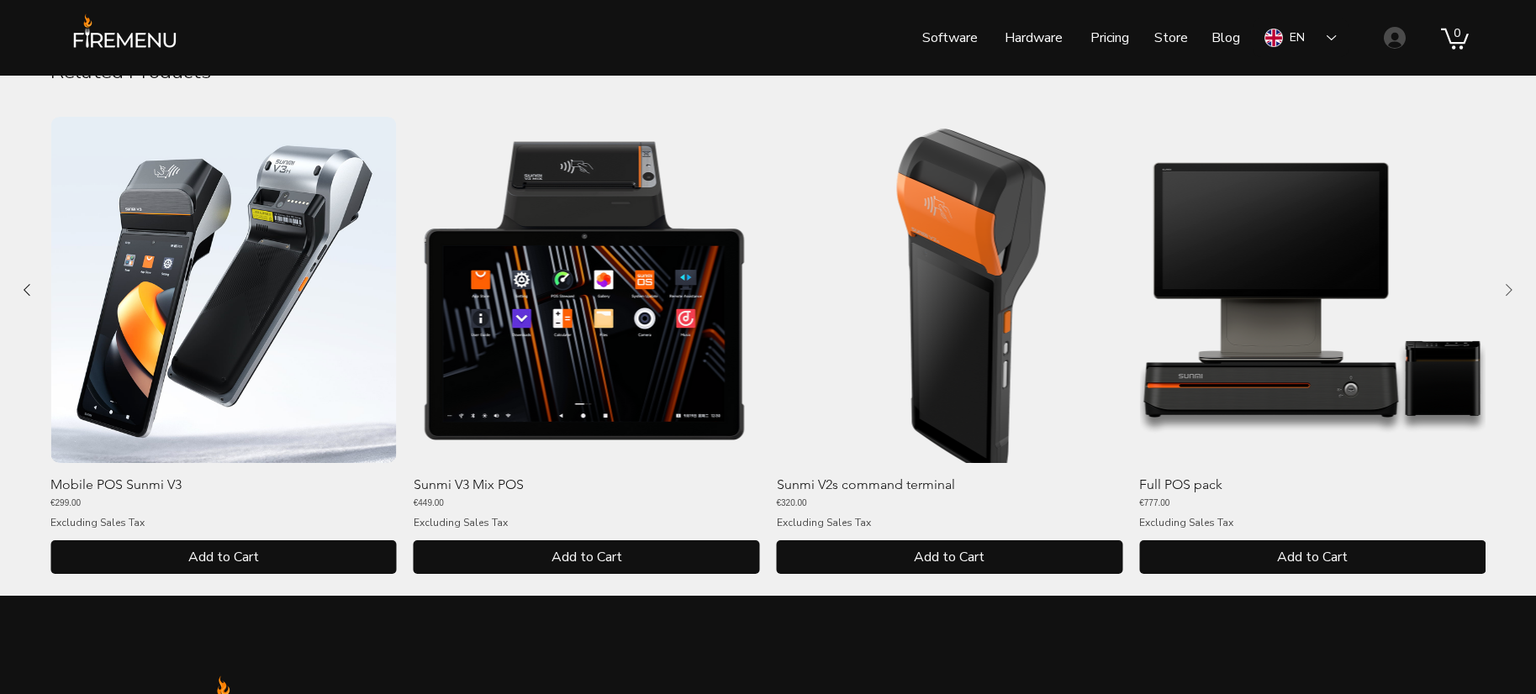
click at [1509, 286] on icon "Next Product" at bounding box center [1509, 290] width 20 height 20
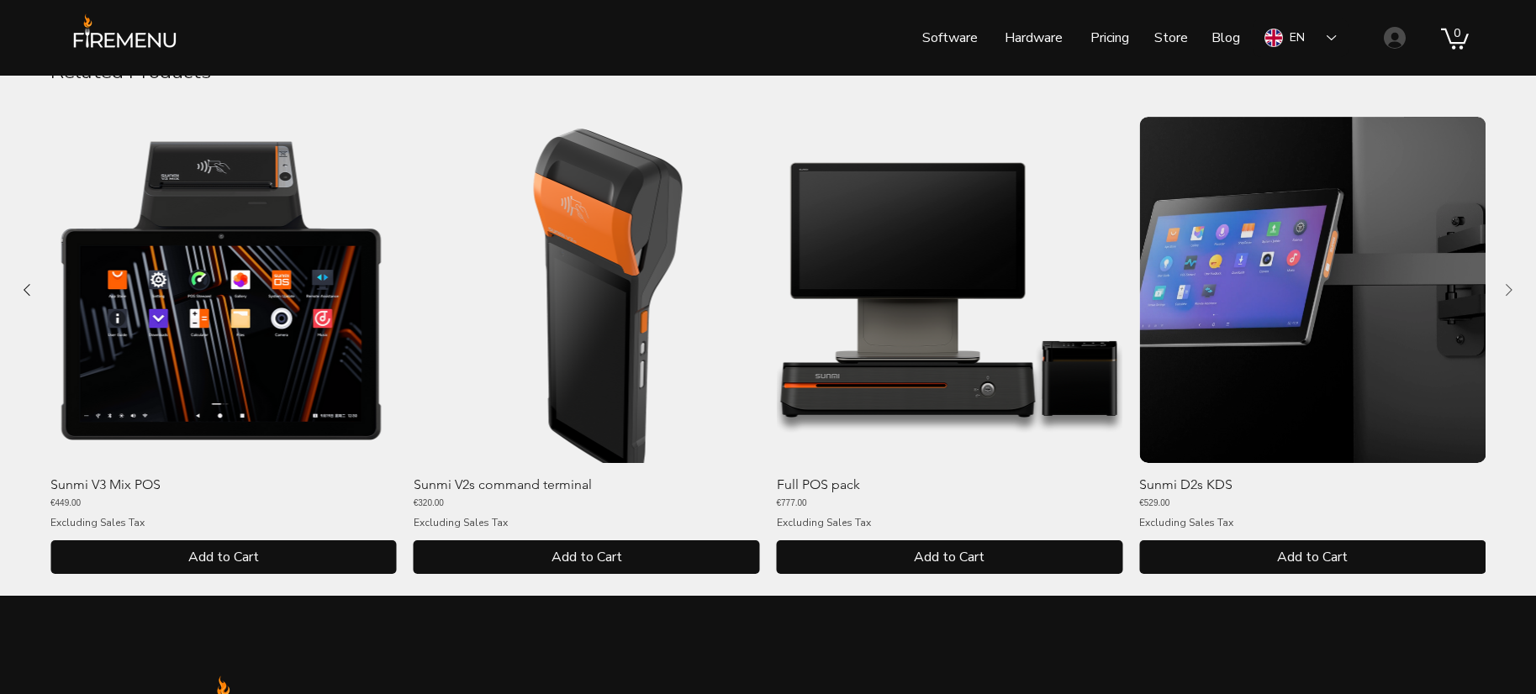
click at [1509, 286] on icon "Next Product" at bounding box center [1509, 290] width 20 height 20
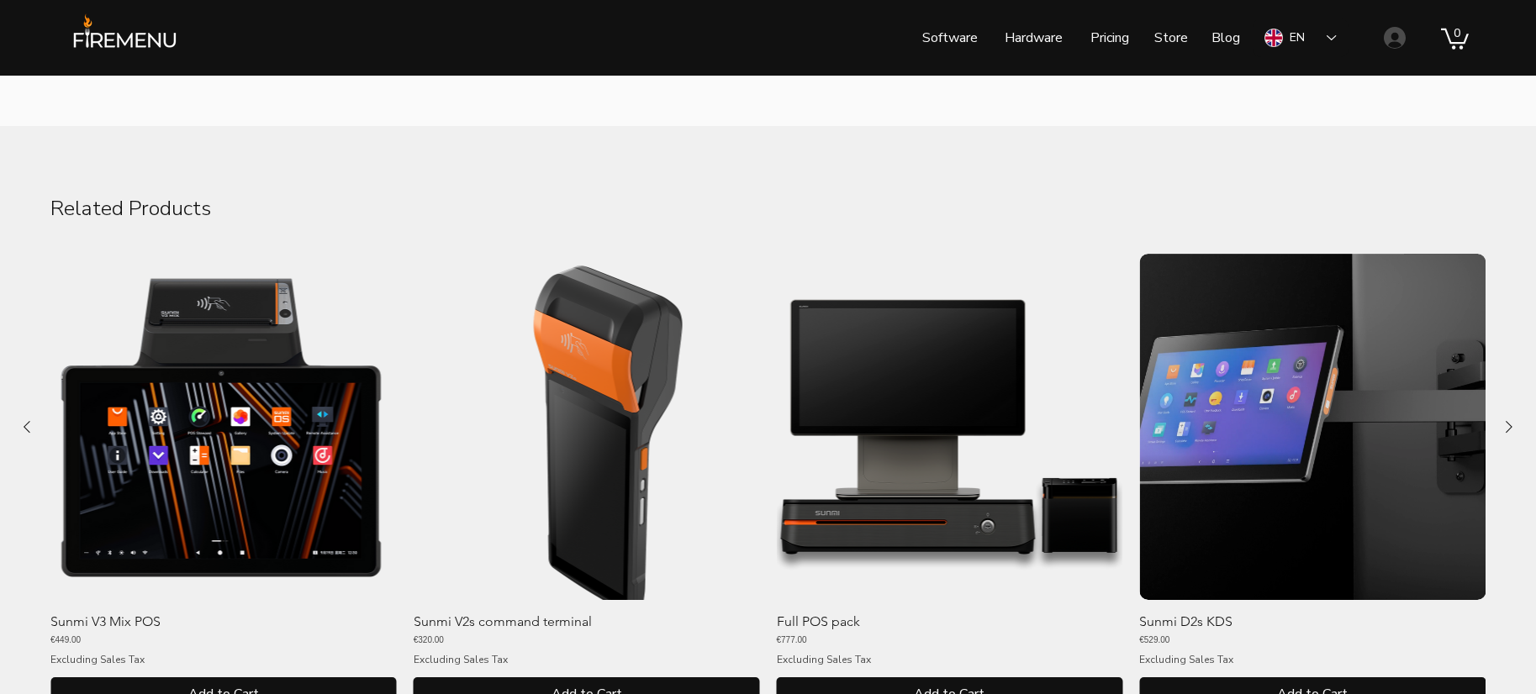
scroll to position [277, 0]
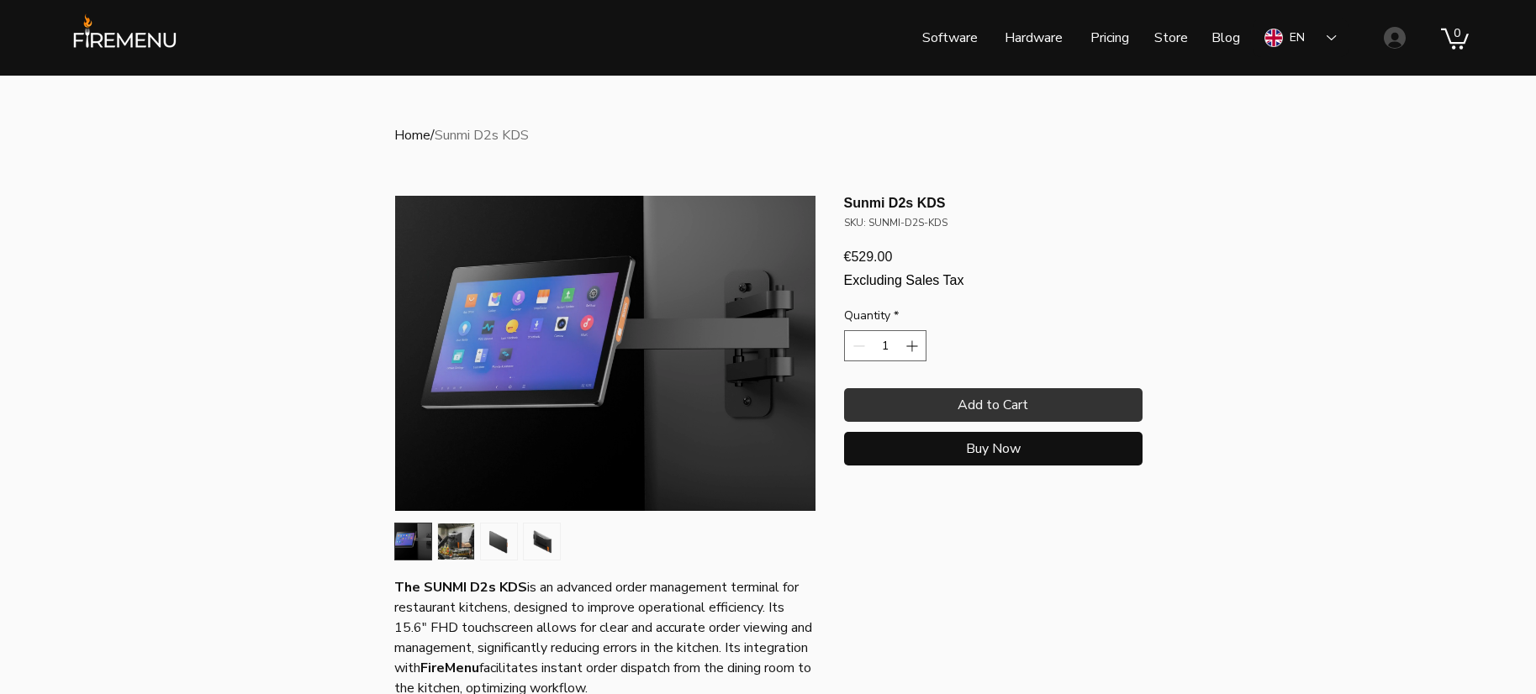
click at [419, 135] on link "Home" at bounding box center [412, 135] width 36 height 18
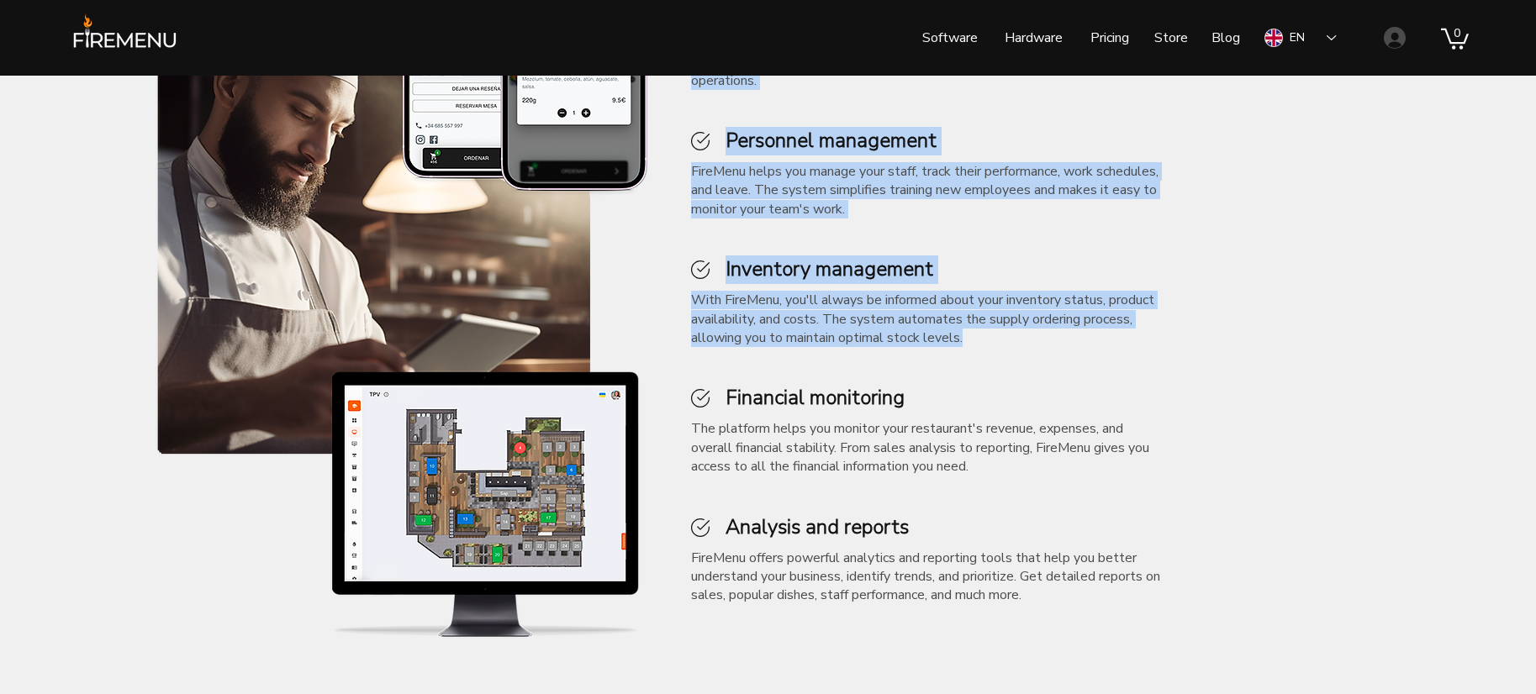
scroll to position [5362, 0]
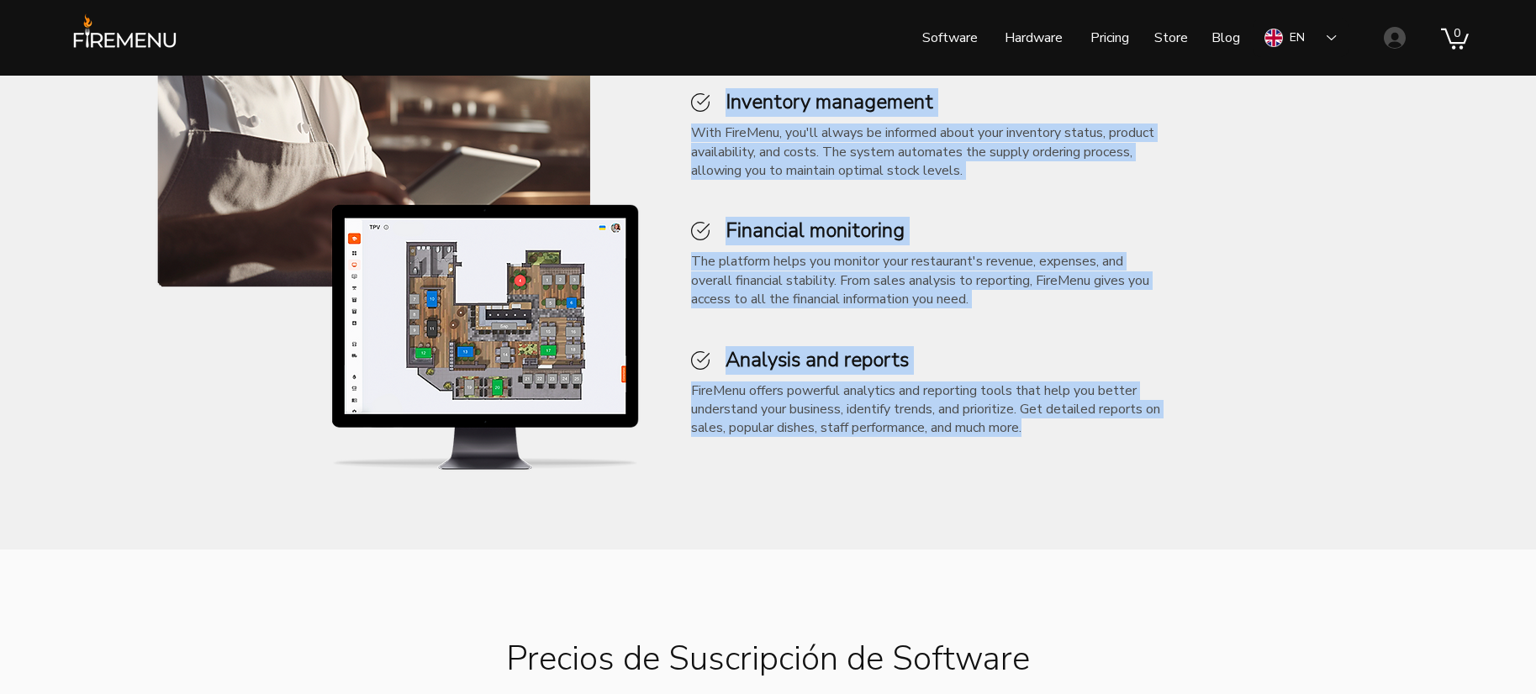
drag, startPoint x: 683, startPoint y: 339, endPoint x: 1145, endPoint y: 425, distance: 470.3
click at [1145, 425] on div "#comp-mc0p1ny8__item1 svg [data-color="1"] {fill: #111111;} Order management Th…" at bounding box center [927, 68] width 505 height 772
copy div "#comp-mc0p1ny8__item1 svg [data-color="1"] {fill: #111111;} Order management Th…"
click at [1155, 257] on p "The platform helps you monitor your restaurant's revenue, expenses, and overall…" at bounding box center [928, 280] width 475 height 56
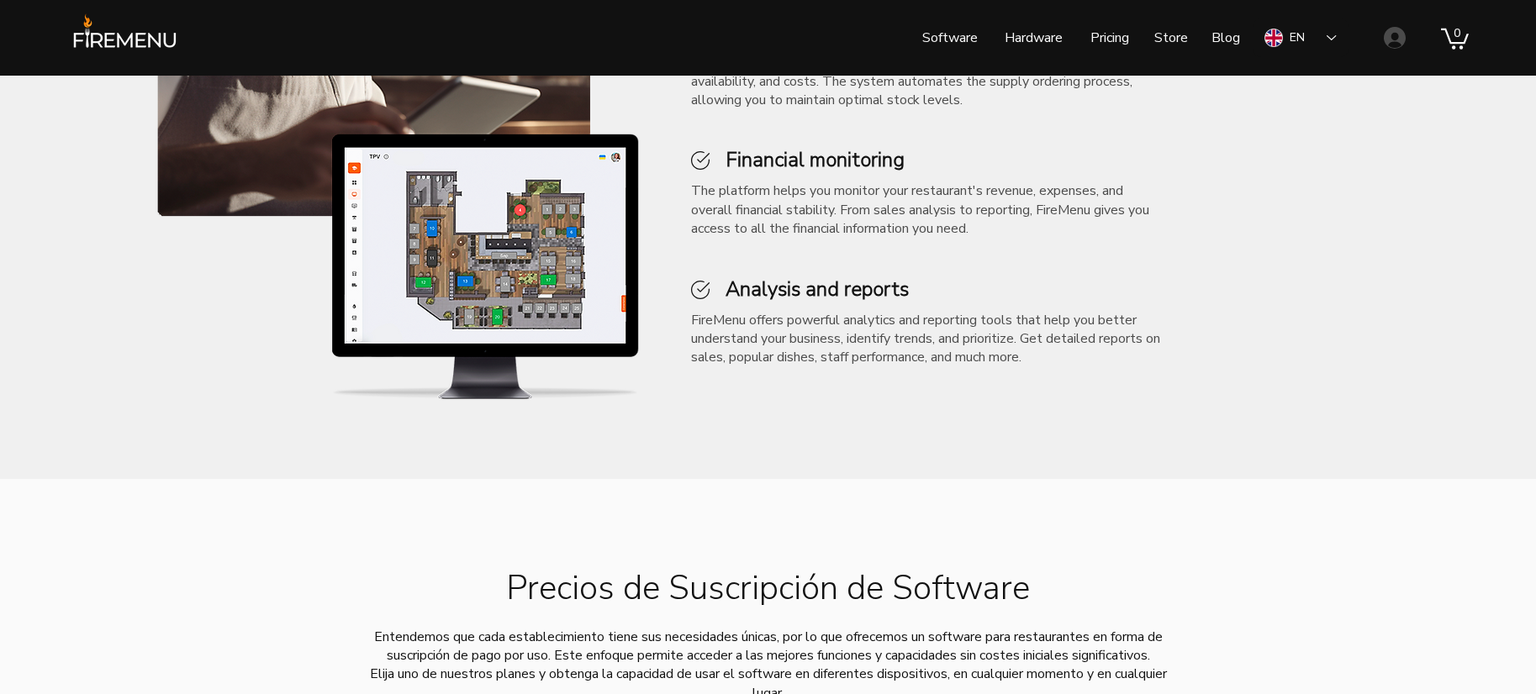
scroll to position [5356, 0]
